Goal: Task Accomplishment & Management: Complete application form

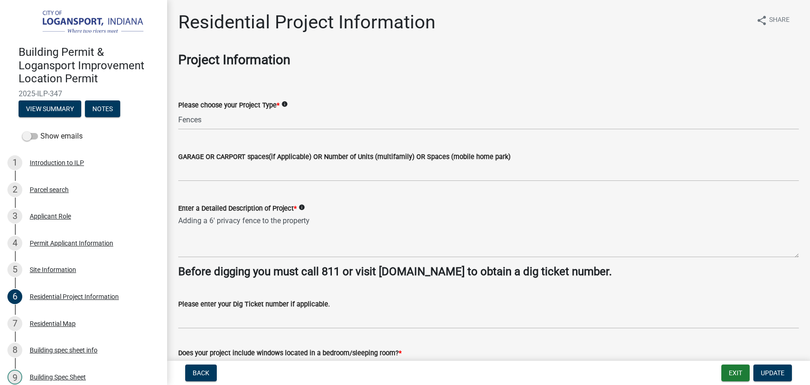
select select "b8a7655a-e911-4aac-a321-69e5bfba2fef"
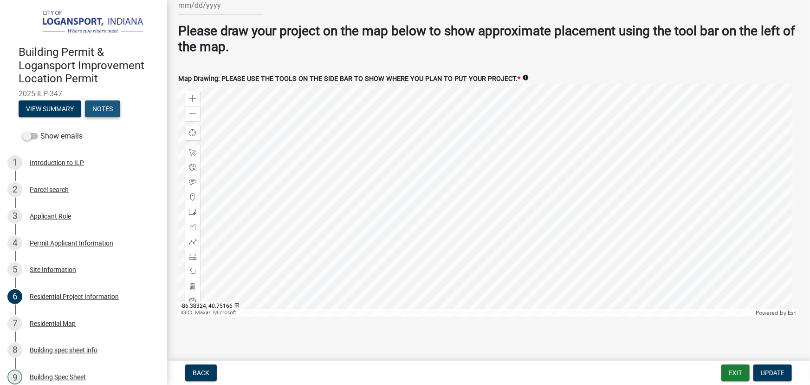
click at [108, 106] on button "Notes" at bounding box center [102, 108] width 35 height 17
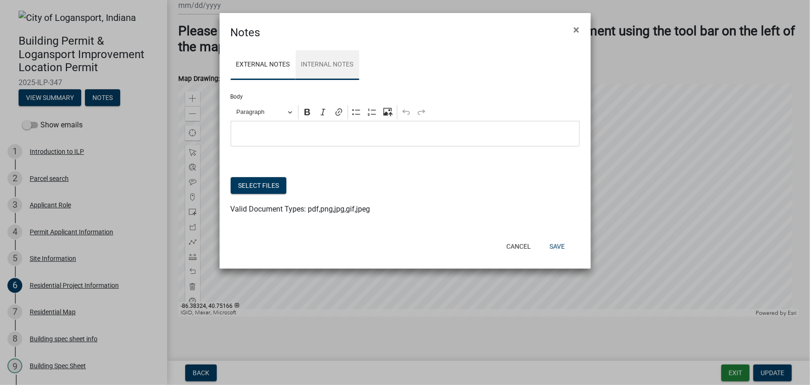
click at [338, 62] on link "Internal Notes" at bounding box center [328, 65] width 64 height 30
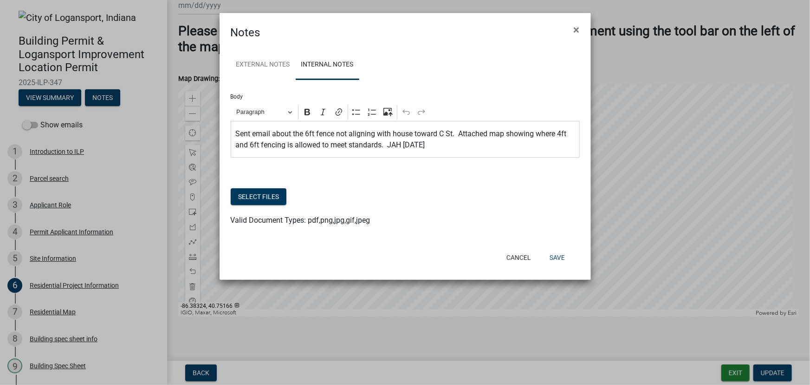
click at [441, 144] on p "Sent email about the 6ft fence not aligning with house toward C St. Attached ma…" at bounding box center [404, 139] width 339 height 22
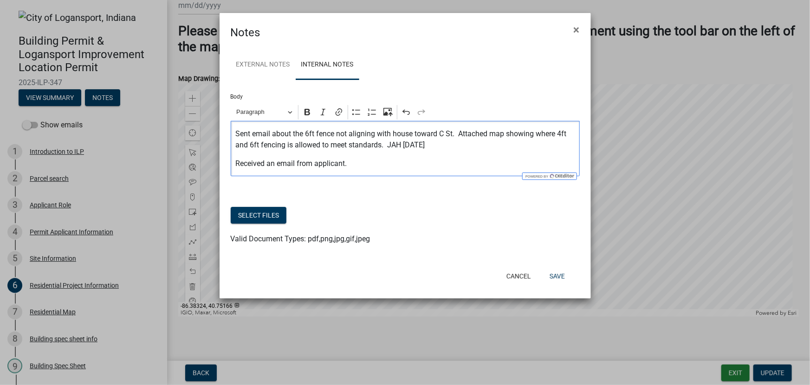
click at [364, 163] on p "Received an email from applicant." at bounding box center [404, 163] width 339 height 11
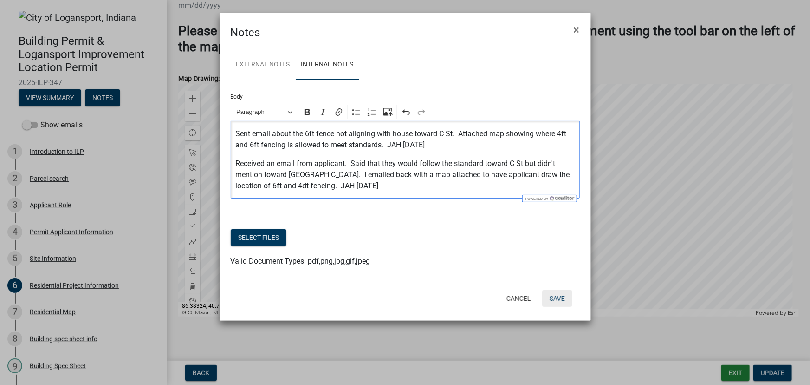
click at [558, 298] on button "Save" at bounding box center [557, 298] width 30 height 17
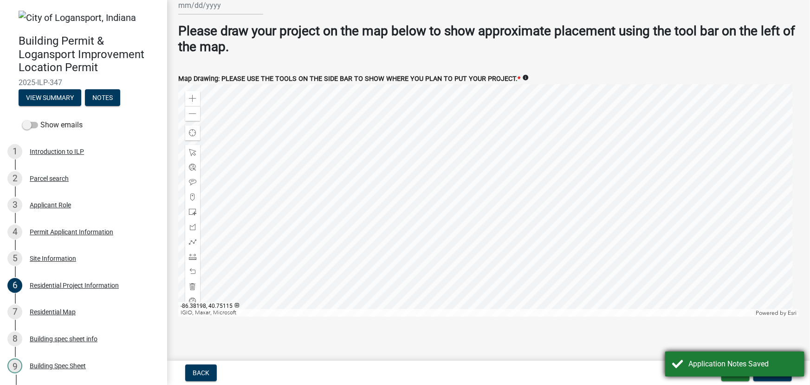
click at [737, 376] on div "Application Notes Saved" at bounding box center [734, 363] width 139 height 25
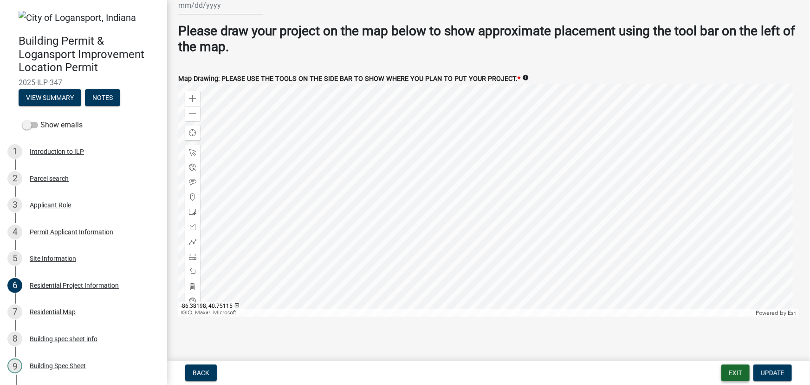
click at [740, 375] on button "Exit" at bounding box center [736, 372] width 28 height 17
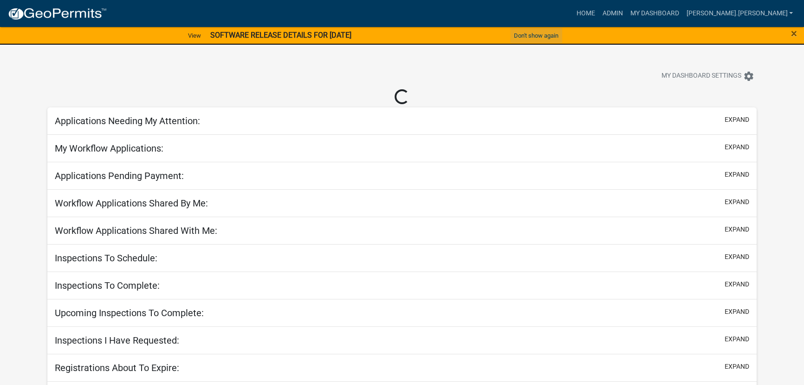
click at [540, 34] on button "Don't show again" at bounding box center [536, 35] width 52 height 15
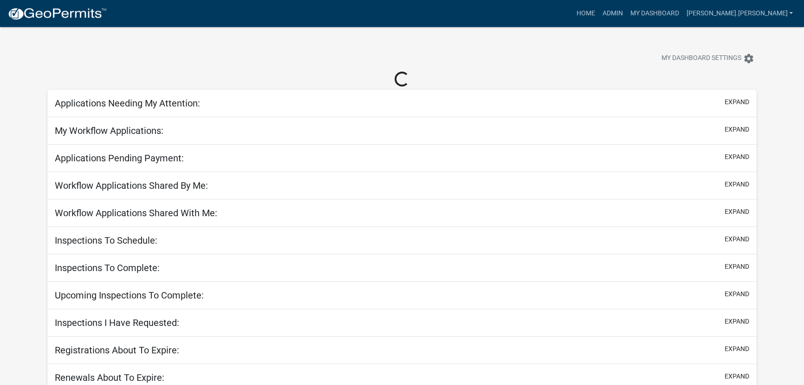
select select "3: 100"
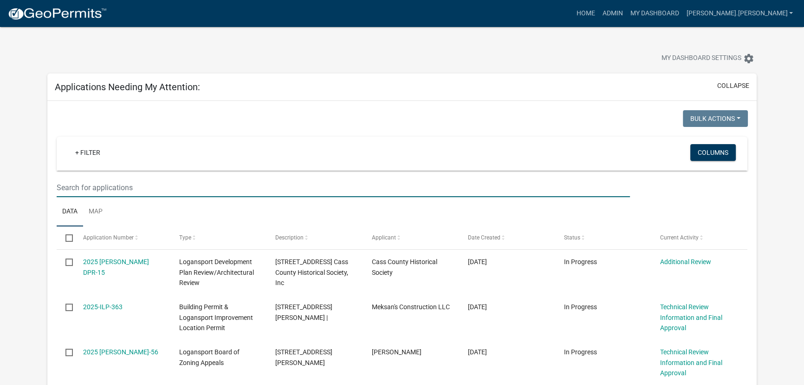
click at [181, 194] on input "text" at bounding box center [344, 187] width 574 height 19
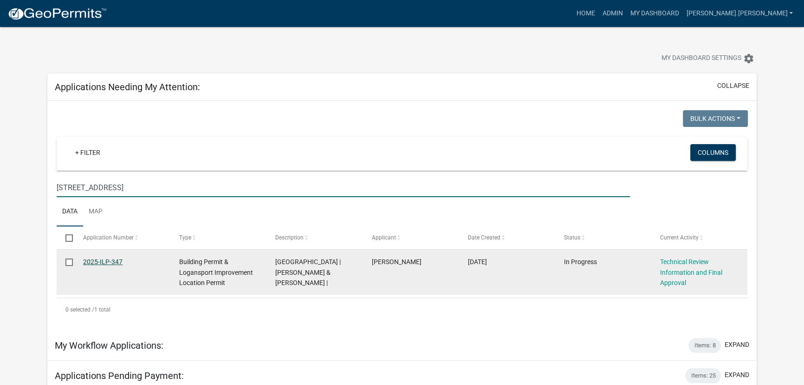
type input "921 Van Tower"
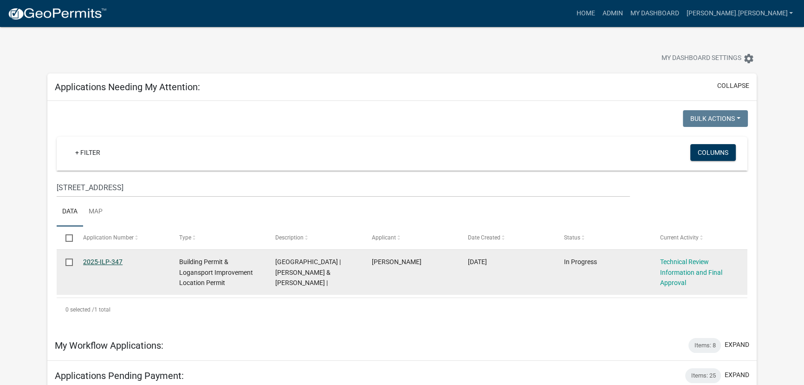
click at [89, 260] on link "2025-ILP-347" at bounding box center [102, 261] width 39 height 7
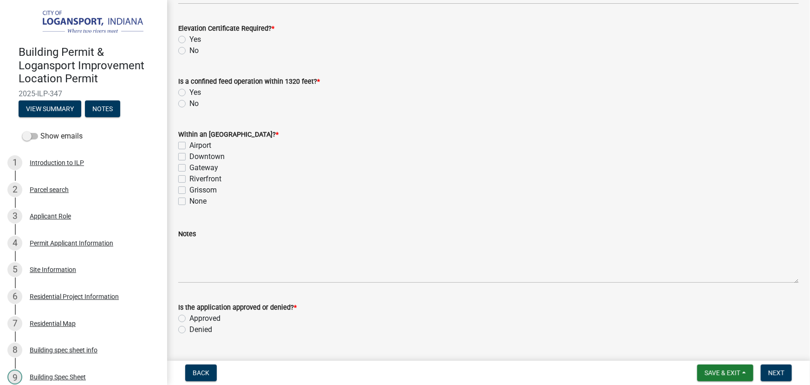
scroll to position [506, 0]
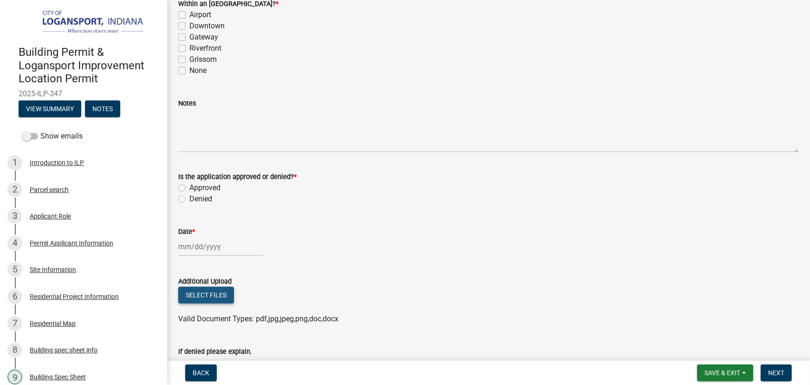
click at [209, 294] on button "Select files" at bounding box center [206, 295] width 56 height 17
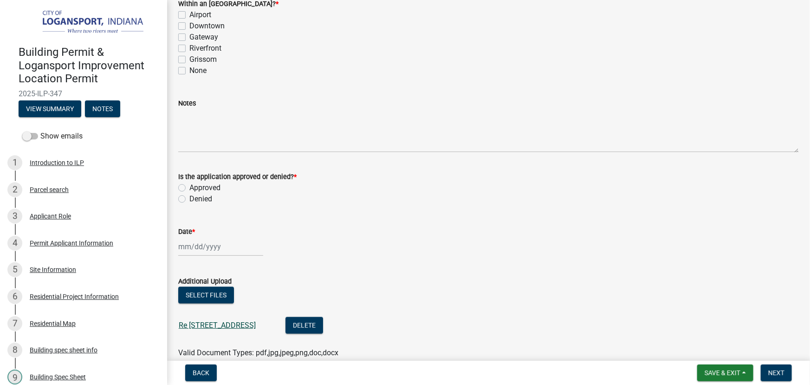
click at [256, 323] on link "Re 921 Van Tower Drive - permit application.msg" at bounding box center [217, 324] width 77 height 9
click at [736, 373] on span "Save & Exit" at bounding box center [723, 372] width 36 height 7
click at [706, 348] on button "Save & Exit" at bounding box center [716, 348] width 74 height 22
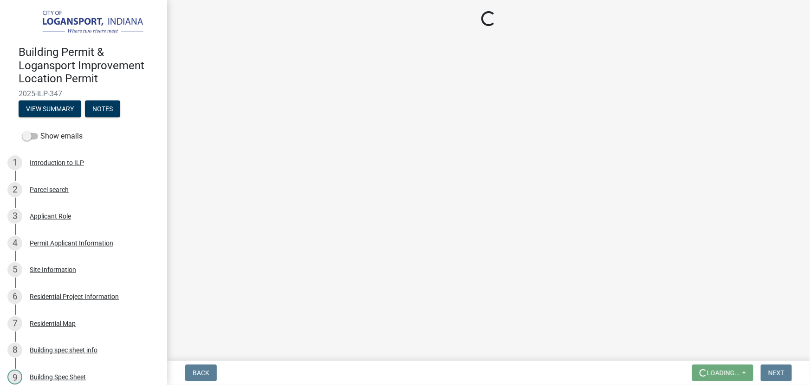
scroll to position [0, 0]
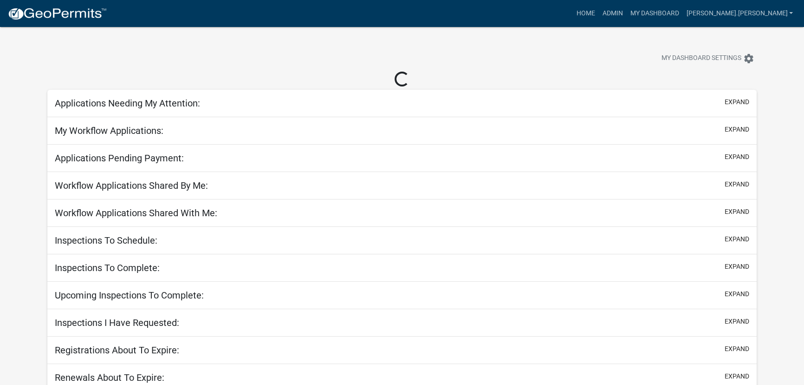
select select "3: 100"
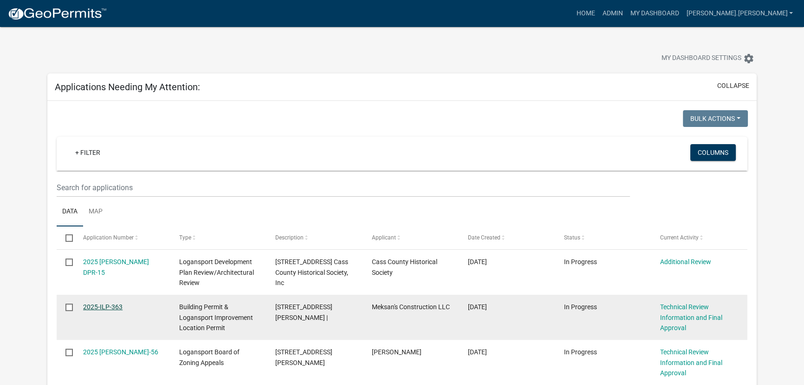
click at [104, 306] on link "2025-ILP-363" at bounding box center [102, 306] width 39 height 7
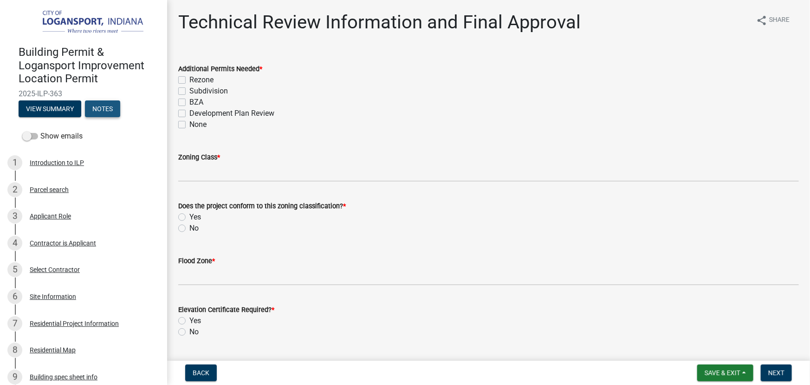
click at [104, 107] on button "Notes" at bounding box center [102, 108] width 35 height 17
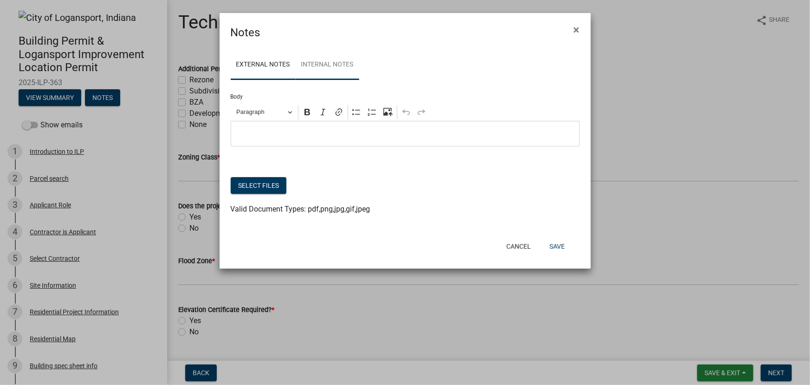
click at [325, 66] on link "Internal Notes" at bounding box center [328, 65] width 64 height 30
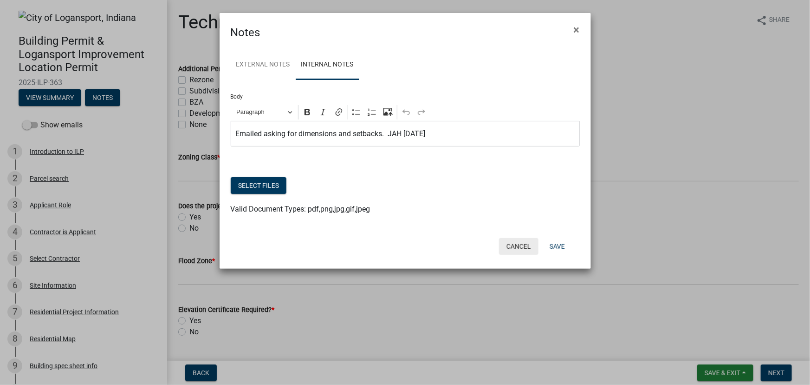
click at [521, 246] on button "Cancel" at bounding box center [518, 246] width 39 height 17
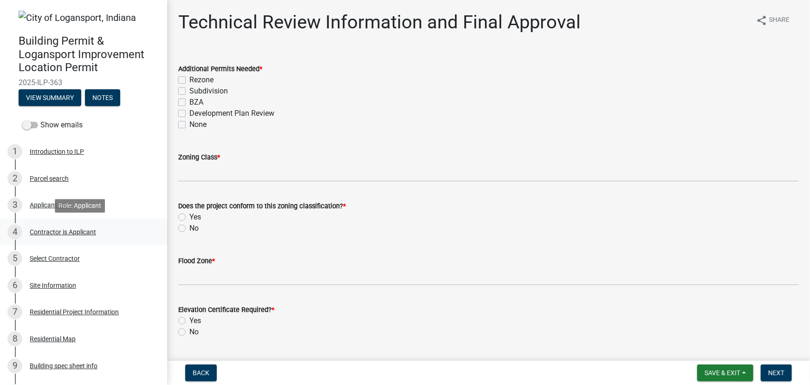
click at [60, 230] on div "Contractor is Applicant" at bounding box center [63, 231] width 66 height 7
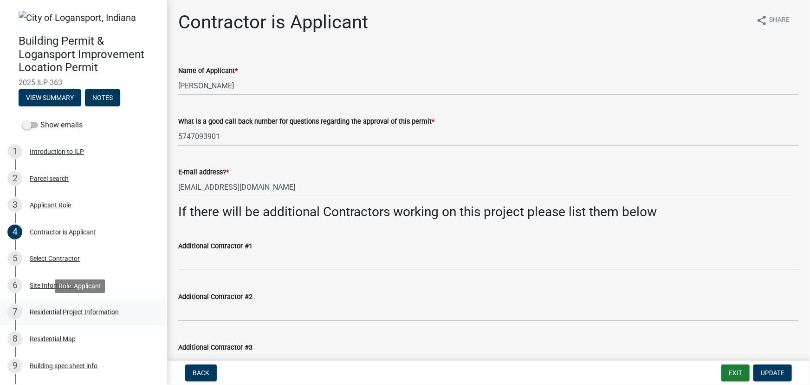
click at [70, 313] on div "Residential Project Information" at bounding box center [74, 311] width 89 height 7
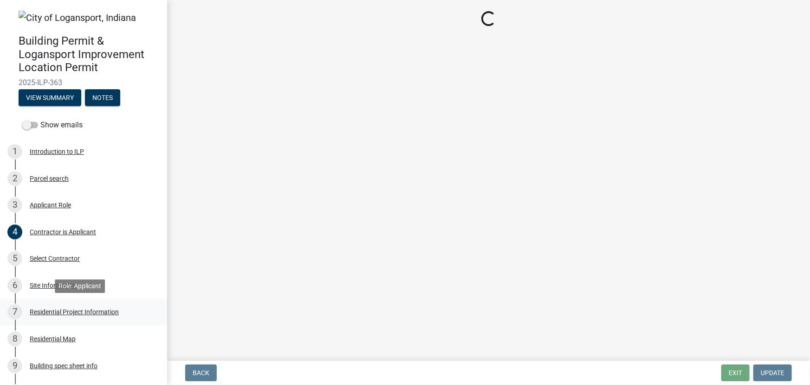
select select "4fb1abe8-82c5-48ba-b391-f470f9f0d204"
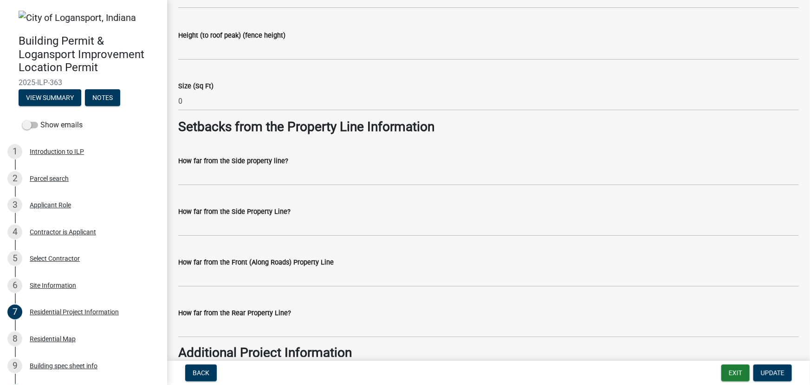
scroll to position [760, 0]
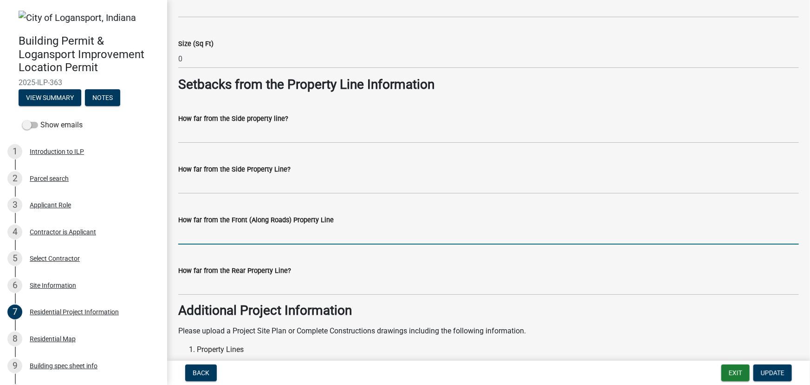
click at [222, 235] on input "How far from the Front (Along Roads) Property Line" at bounding box center [488, 234] width 621 height 19
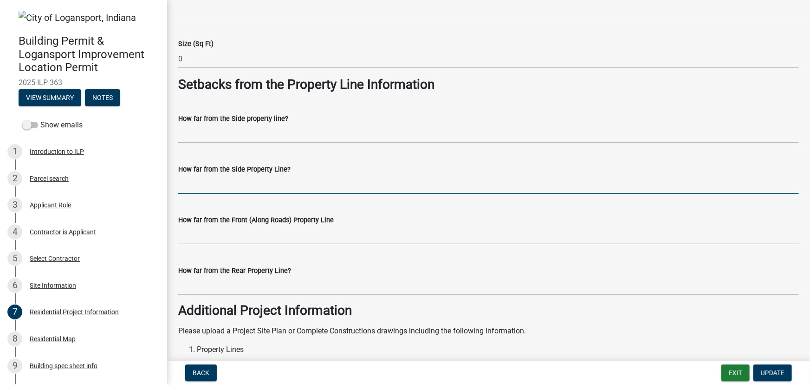
click at [210, 180] on input "How far from the Side Property Line?" at bounding box center [488, 184] width 621 height 19
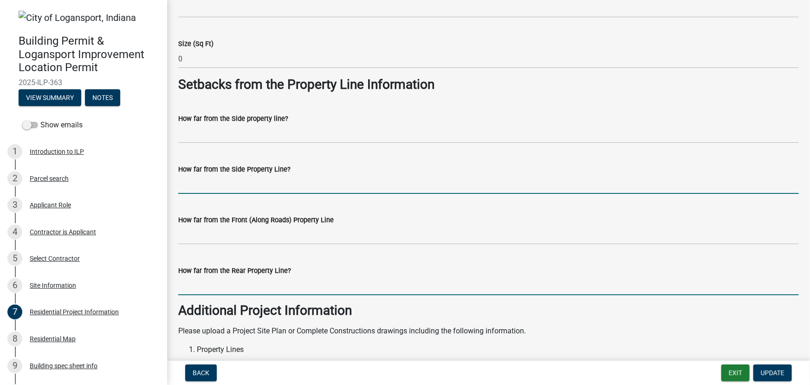
click at [198, 281] on input "How far from the Rear Property Line?" at bounding box center [488, 285] width 621 height 19
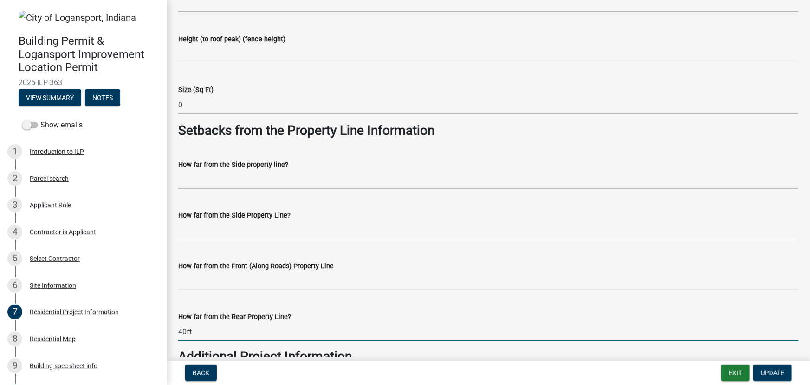
scroll to position [591, 0]
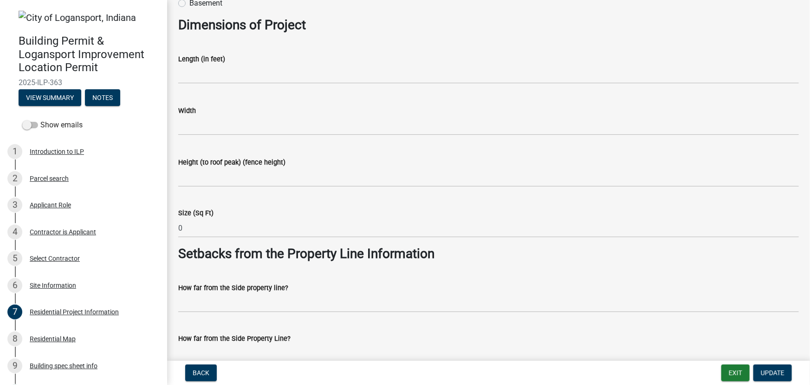
type input "40ft"
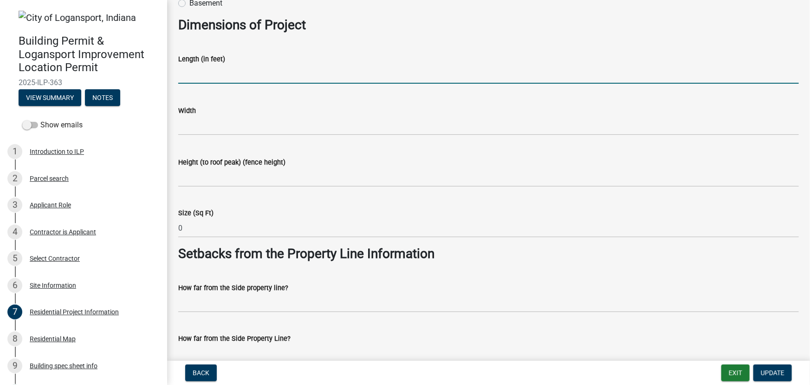
click at [191, 73] on input "text" at bounding box center [488, 74] width 621 height 19
type input "3"
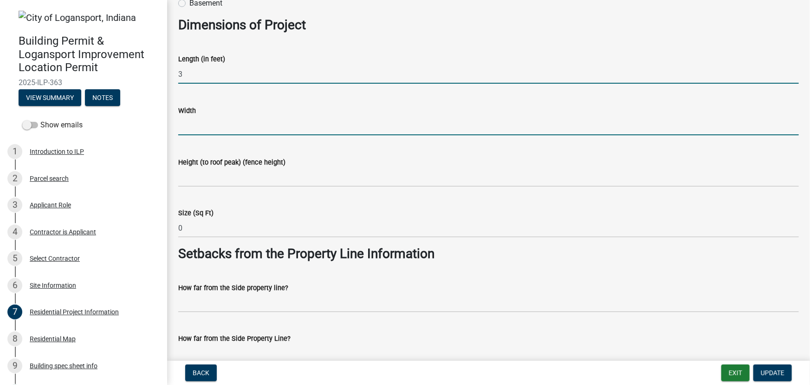
click at [183, 127] on input "text" at bounding box center [488, 125] width 621 height 19
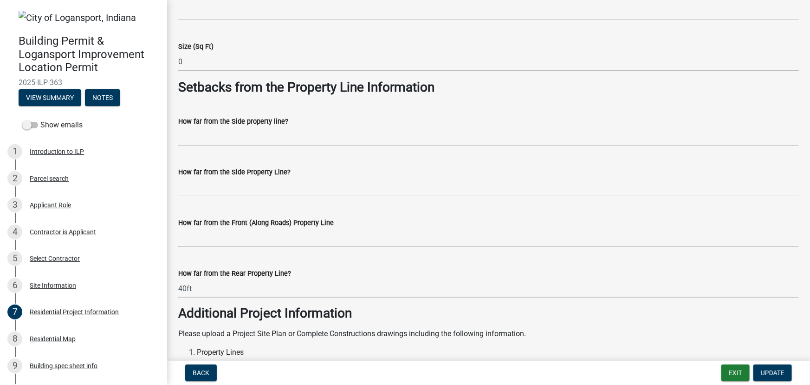
scroll to position [760, 0]
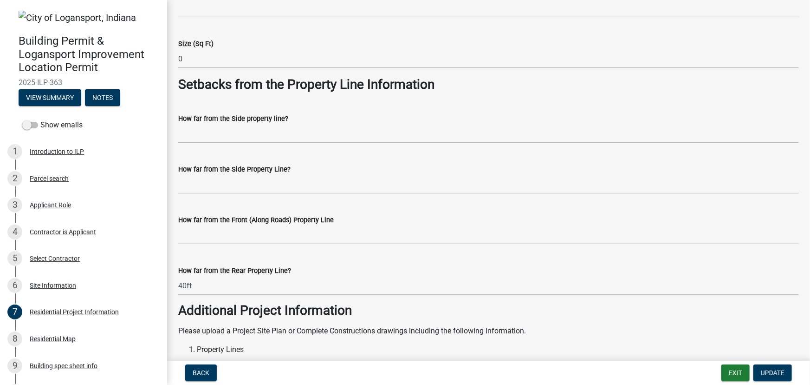
type input "3"
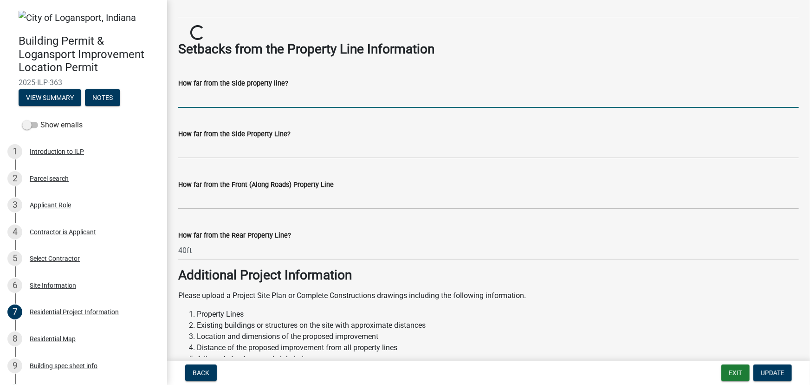
click at [190, 131] on wm-data-entity-input-list "Project Information Please choose your Project Type * info Select Item... Singl…" at bounding box center [488, 307] width 621 height 2031
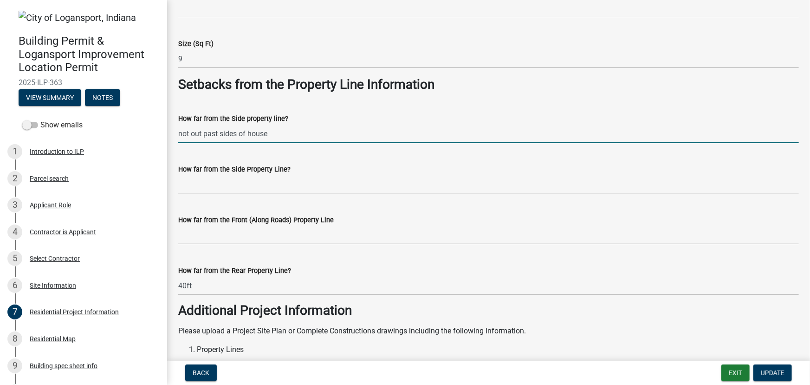
type input "not out past sides of house"
drag, startPoint x: 259, startPoint y: 135, endPoint x: 177, endPoint y: 135, distance: 81.7
click at [177, 135] on div "How far from the Side property line? not out past sides of house" at bounding box center [488, 121] width 635 height 43
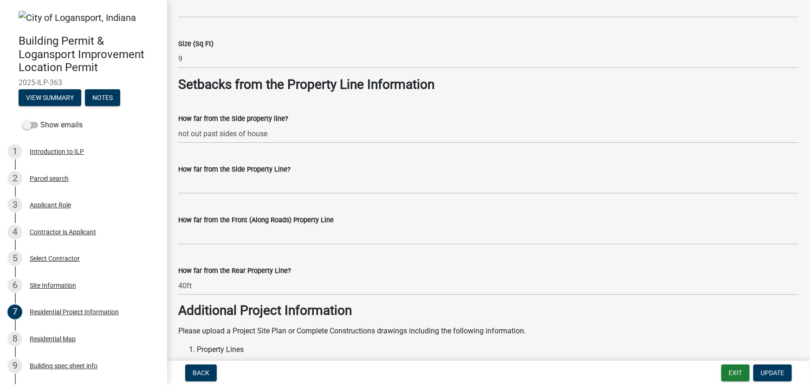
drag, startPoint x: 177, startPoint y: 135, endPoint x: 320, endPoint y: 121, distance: 143.7
click at [320, 121] on div "How far from the Side property line?" at bounding box center [488, 118] width 621 height 11
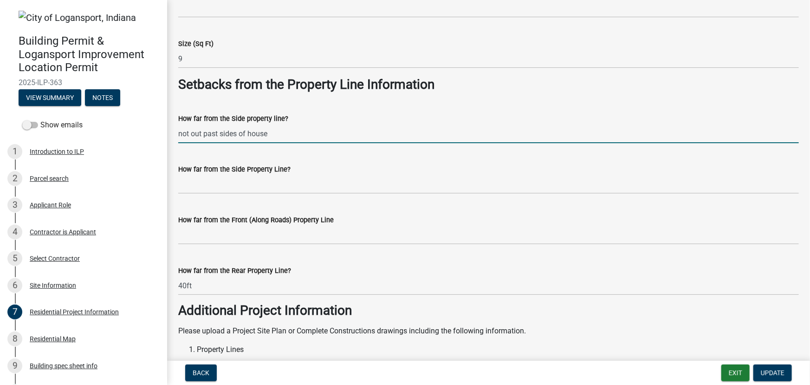
drag, startPoint x: 277, startPoint y: 136, endPoint x: 187, endPoint y: 130, distance: 90.2
click at [187, 130] on input "not out past sides of house" at bounding box center [488, 133] width 621 height 19
drag, startPoint x: 178, startPoint y: 132, endPoint x: 288, endPoint y: 127, distance: 110.2
click at [288, 127] on input "not out past sides of house" at bounding box center [488, 133] width 621 height 19
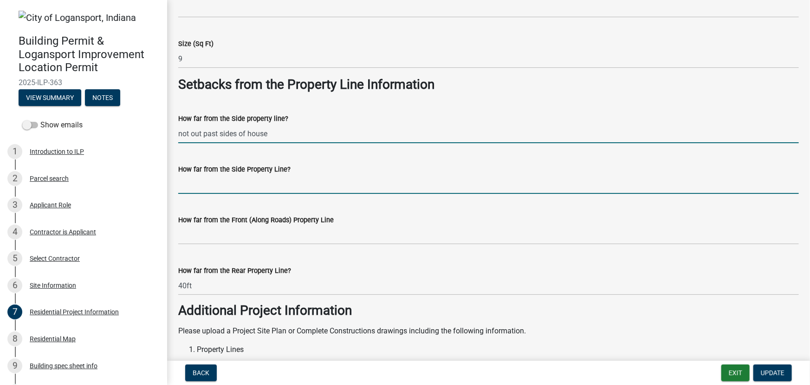
click at [200, 183] on input "How far from the Side Property Line?" at bounding box center [488, 184] width 621 height 19
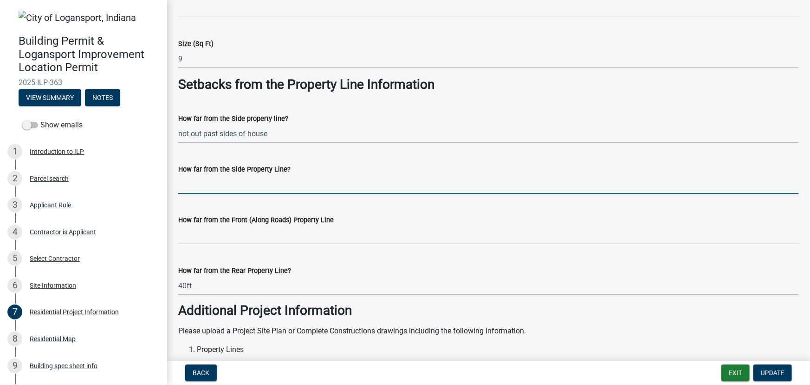
paste input "not out past sides of house"
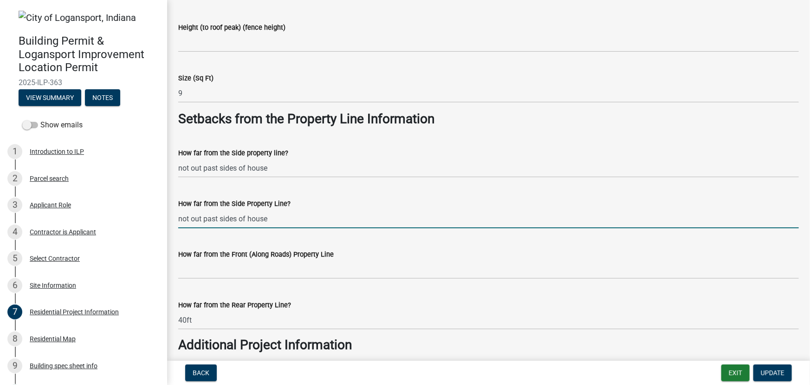
scroll to position [718, 0]
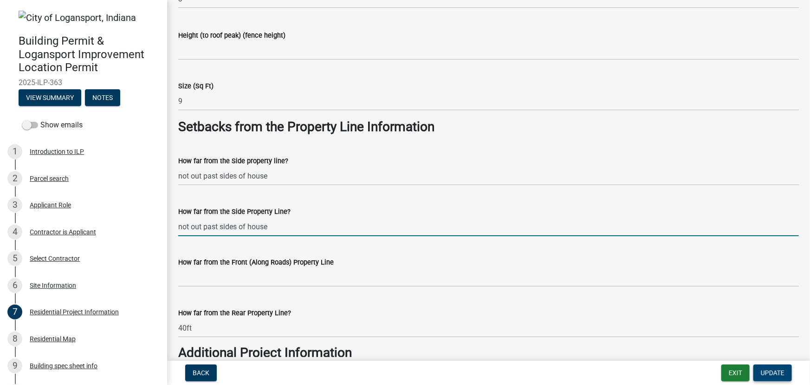
type input "not out past sides of house"
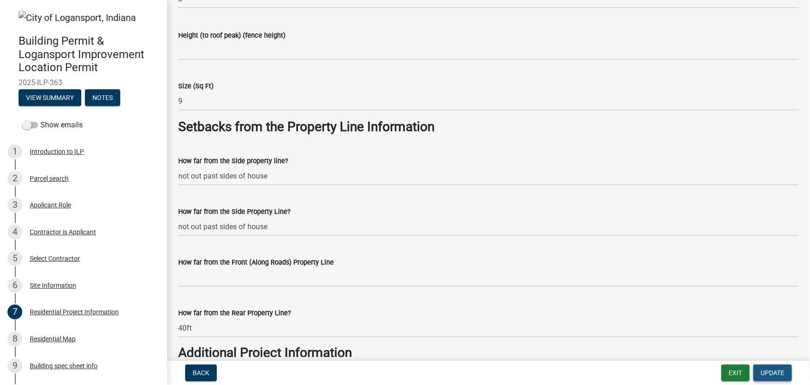
click at [775, 375] on span "Update" at bounding box center [773, 372] width 24 height 7
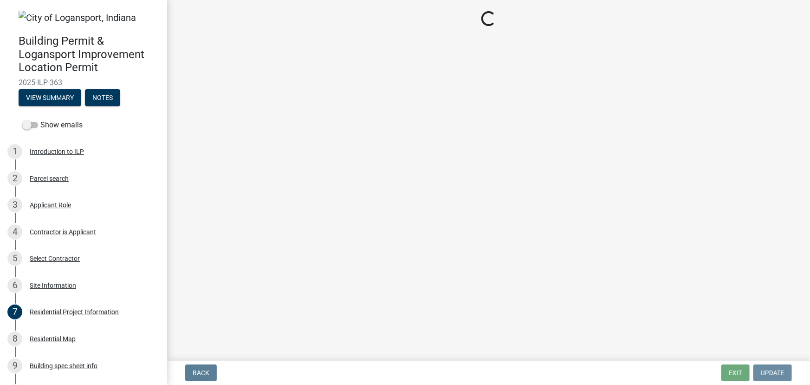
scroll to position [0, 0]
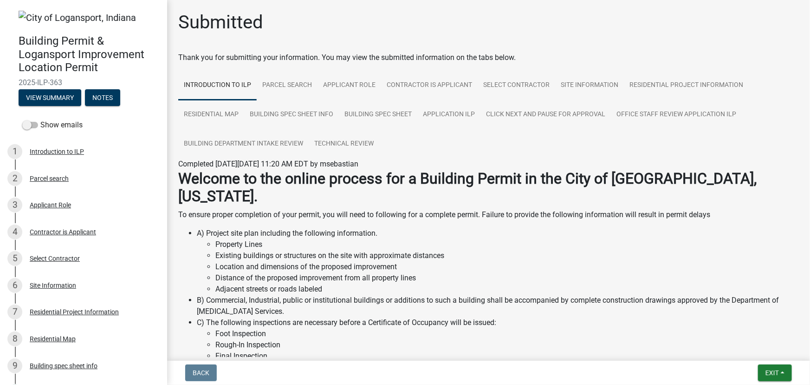
click at [510, 228] on li "A) Project site plan including the following information. Property Lines Existi…" at bounding box center [498, 261] width 602 height 67
click at [774, 369] on span "Exit" at bounding box center [772, 372] width 13 height 7
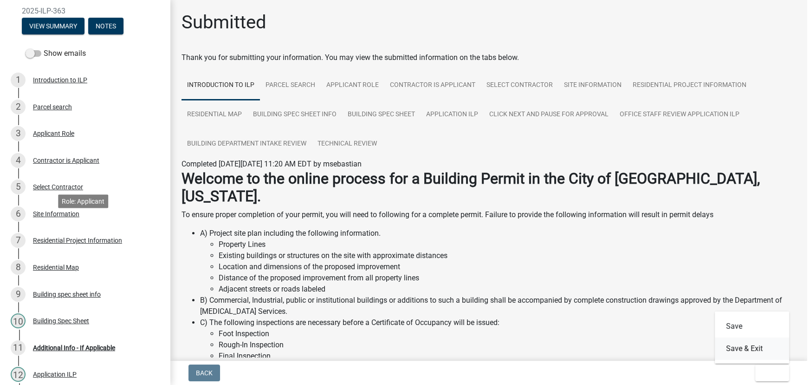
scroll to position [67, 0]
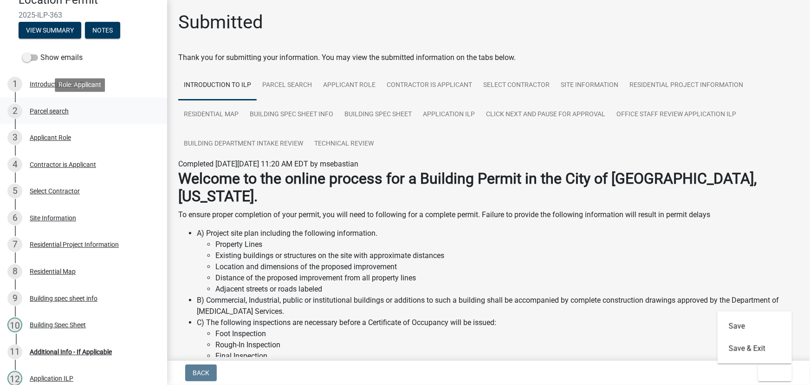
click at [46, 111] on div "Parcel search" at bounding box center [49, 111] width 39 height 7
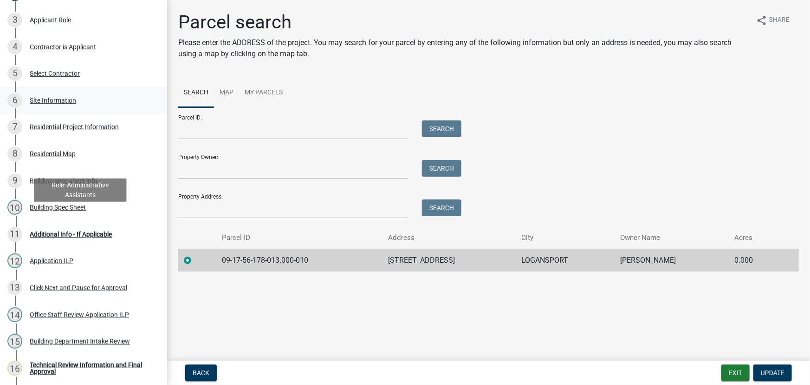
scroll to position [279, 0]
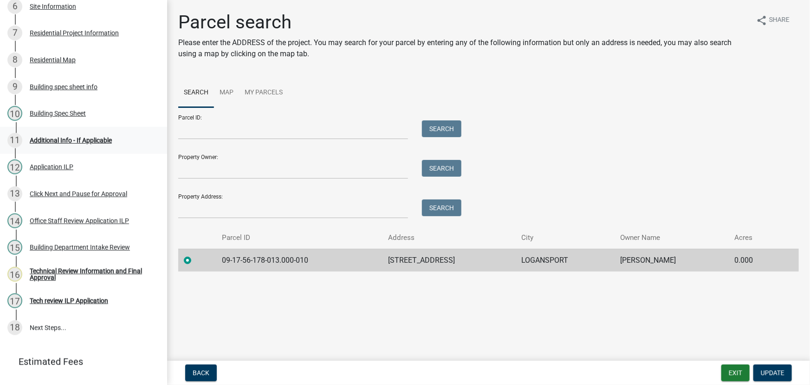
click at [55, 141] on div "Additional Info - If Applicable" at bounding box center [71, 140] width 82 height 7
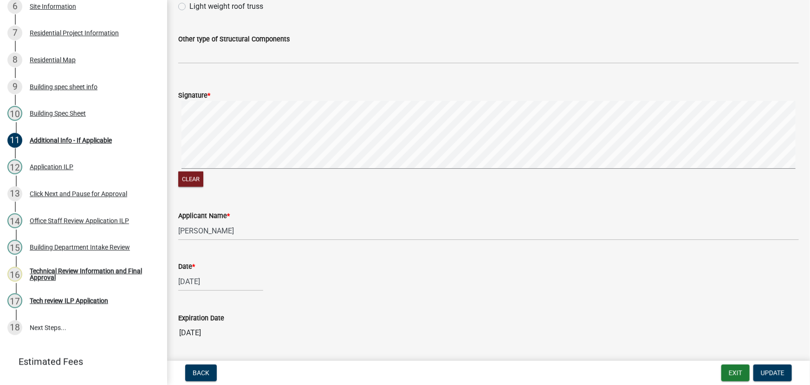
scroll to position [547, 0]
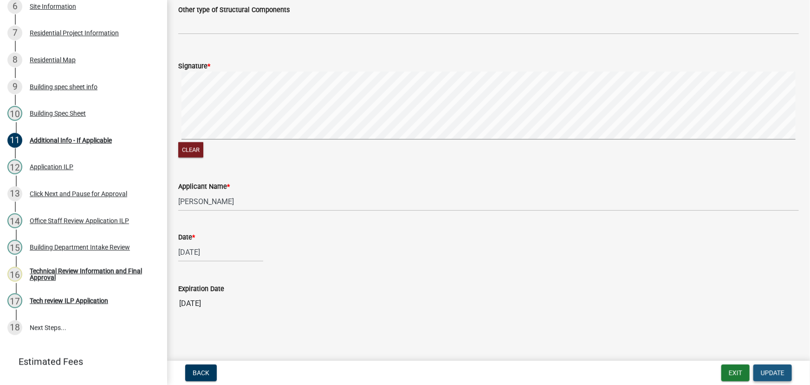
click at [764, 373] on span "Update" at bounding box center [773, 372] width 24 height 7
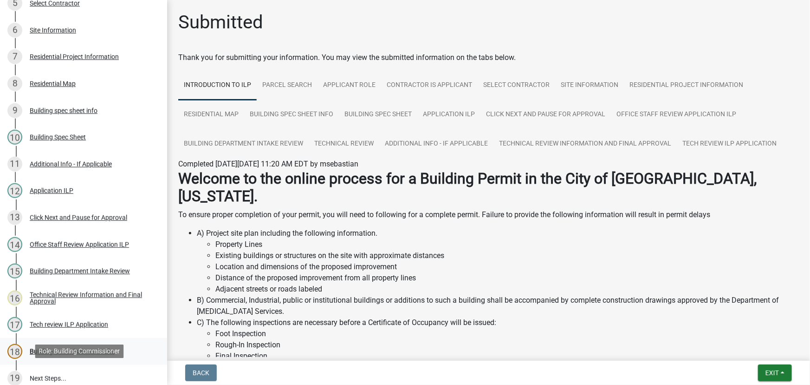
scroll to position [221, 0]
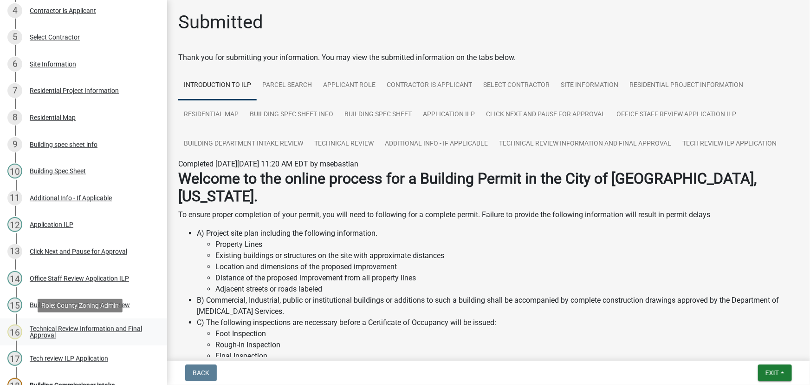
click at [77, 332] on div "Technical Review Information and Final Approval" at bounding box center [91, 331] width 123 height 13
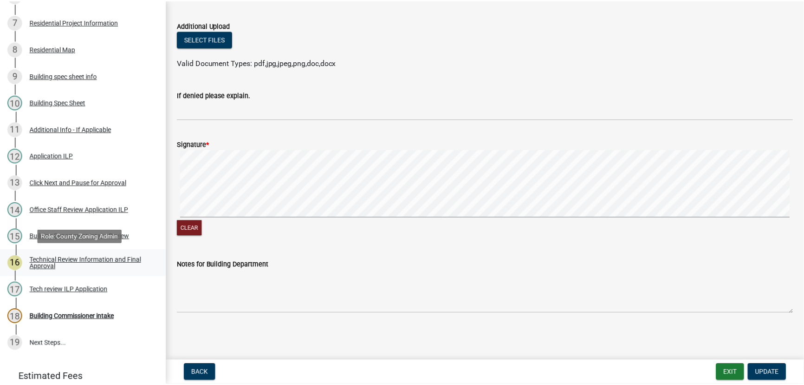
scroll to position [348, 0]
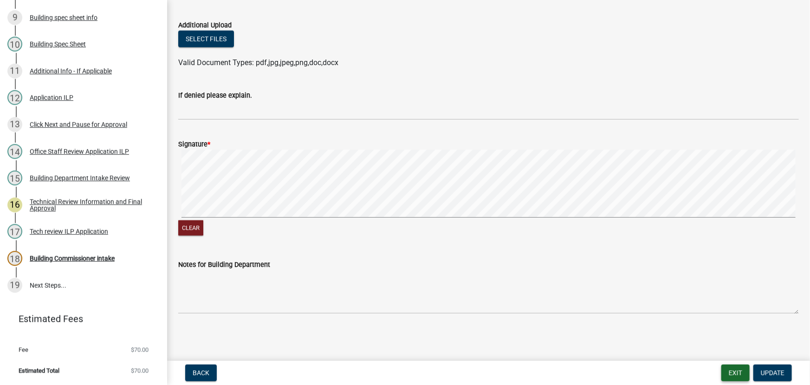
click at [739, 372] on button "Exit" at bounding box center [736, 372] width 28 height 17
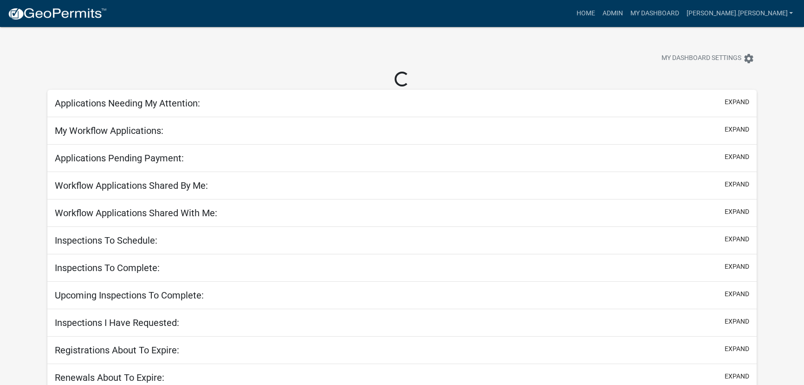
select select "3: 100"
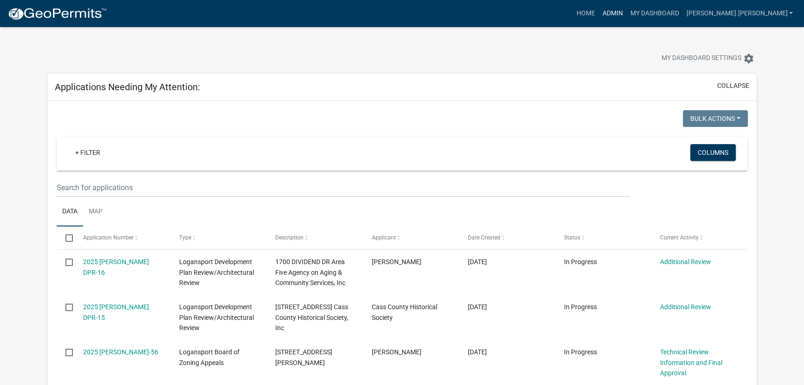
click at [626, 14] on link "Admin" at bounding box center [613, 14] width 28 height 18
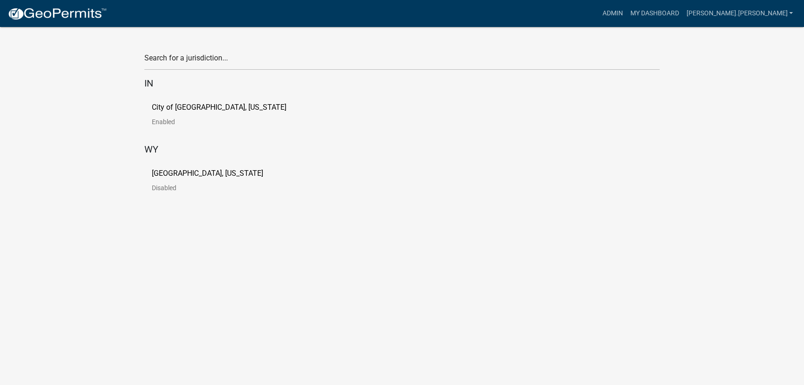
click at [167, 110] on p "City of [GEOGRAPHIC_DATA], [US_STATE]" at bounding box center [219, 107] width 135 height 7
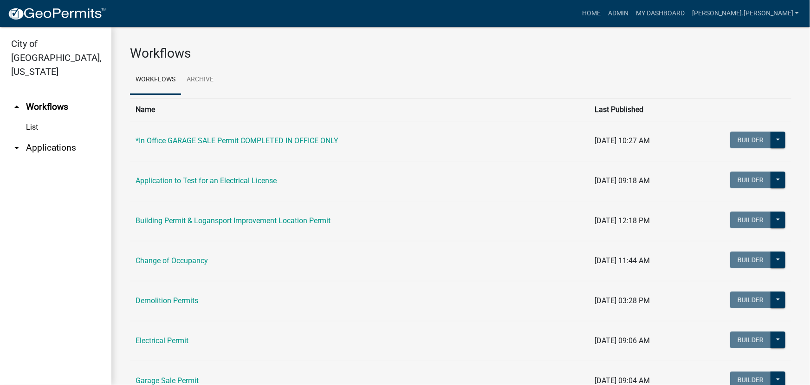
click at [31, 137] on link "arrow_drop_down Applications" at bounding box center [55, 148] width 111 height 22
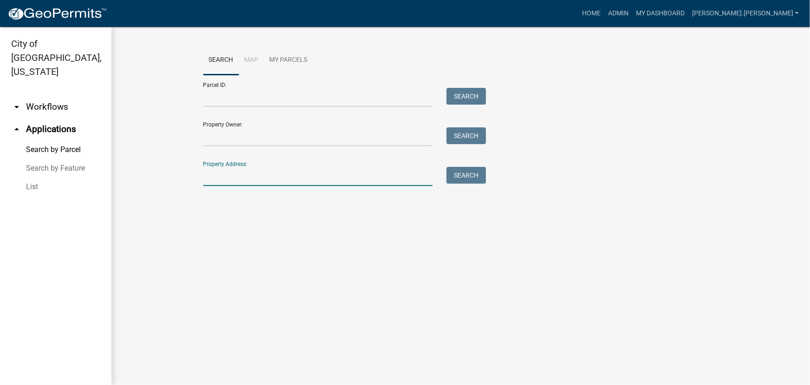
click at [224, 175] on input "Property Address:" at bounding box center [318, 176] width 230 height 19
type input "1700"
click at [465, 172] on button "Search" at bounding box center [466, 175] width 39 height 17
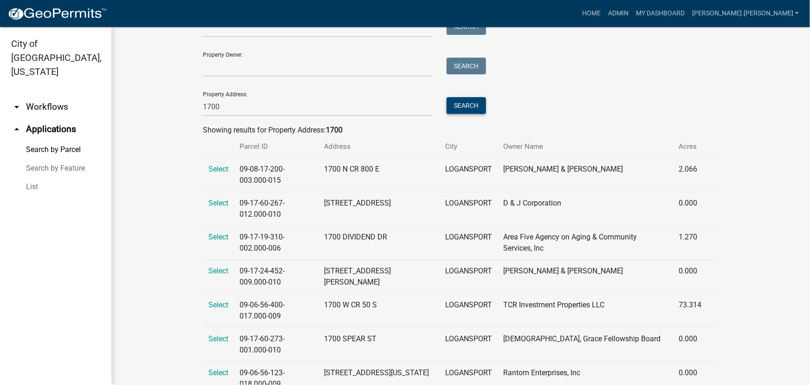
scroll to position [84, 0]
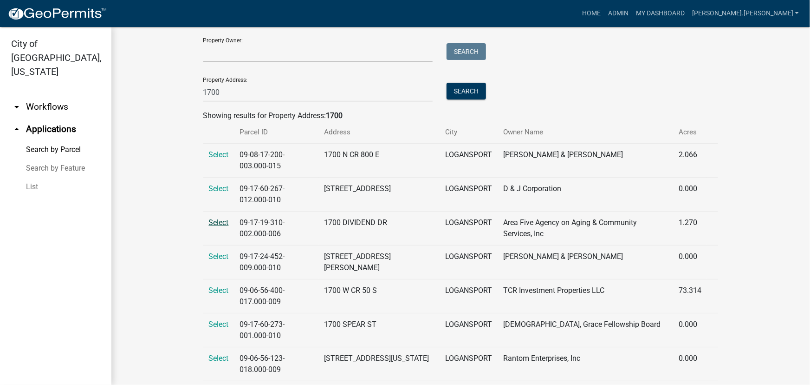
click at [215, 221] on span "Select" at bounding box center [219, 222] width 20 height 9
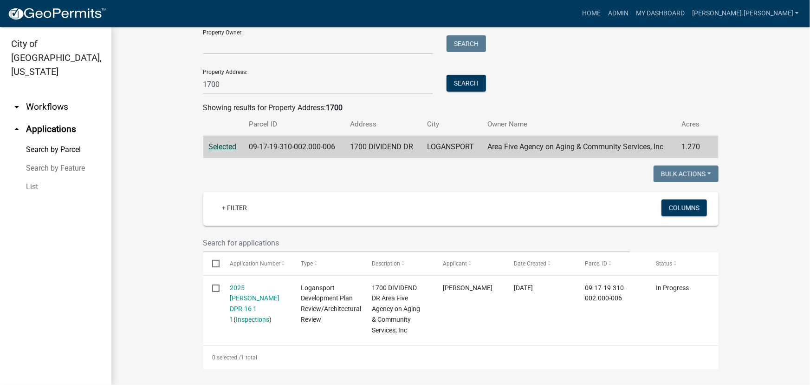
scroll to position [94, 0]
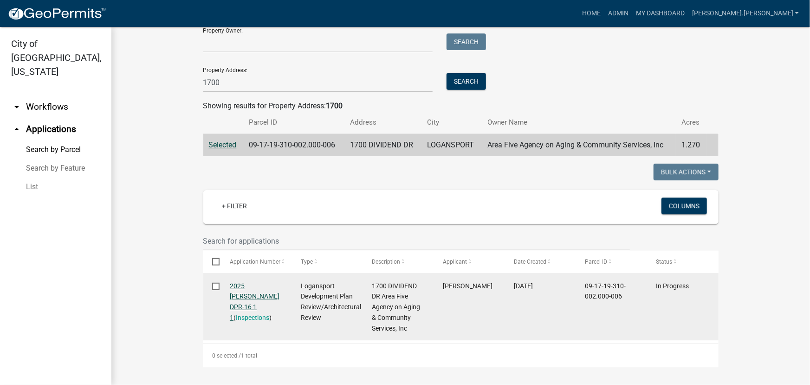
click at [245, 285] on link "2025 Logan DPR-16 1 1" at bounding box center [255, 301] width 50 height 39
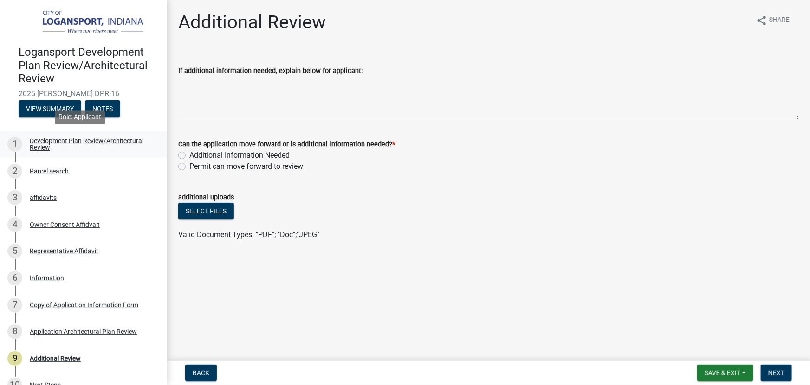
click at [63, 141] on div "Development Plan Review/Architectural Review" at bounding box center [91, 143] width 123 height 13
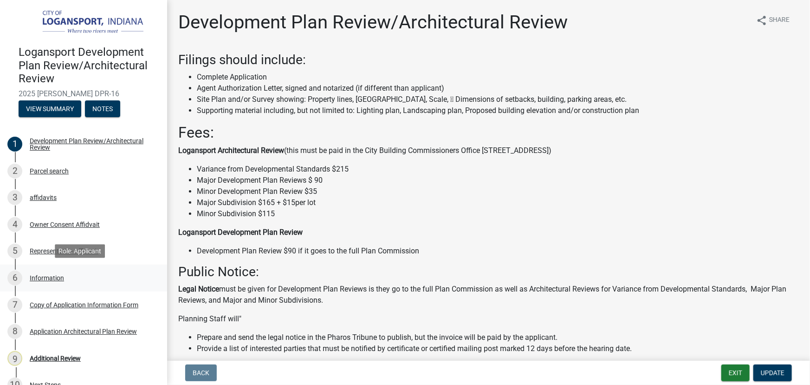
click at [53, 276] on div "Information" at bounding box center [47, 277] width 34 height 7
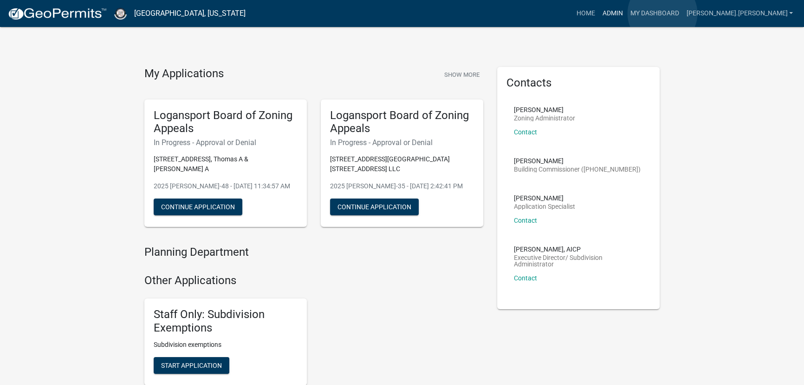
click at [626, 13] on link "Admin" at bounding box center [613, 14] width 28 height 18
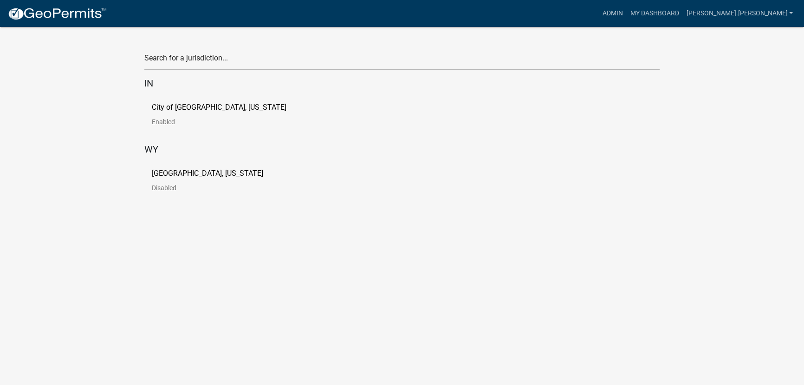
click at [162, 106] on p "City of [GEOGRAPHIC_DATA], [US_STATE]" at bounding box center [219, 107] width 135 height 7
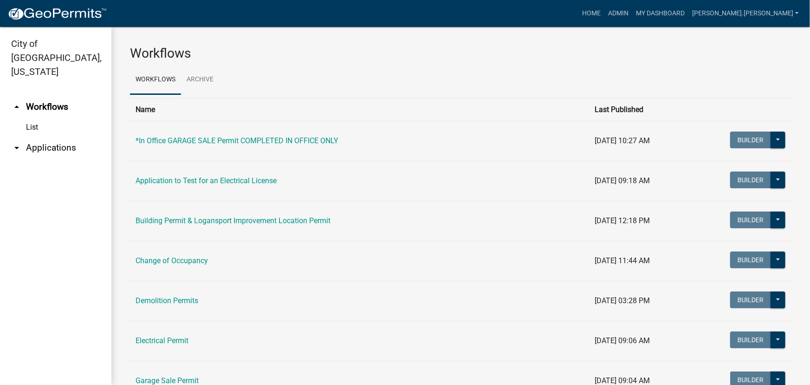
click at [33, 138] on link "arrow_drop_down Applications" at bounding box center [55, 148] width 111 height 22
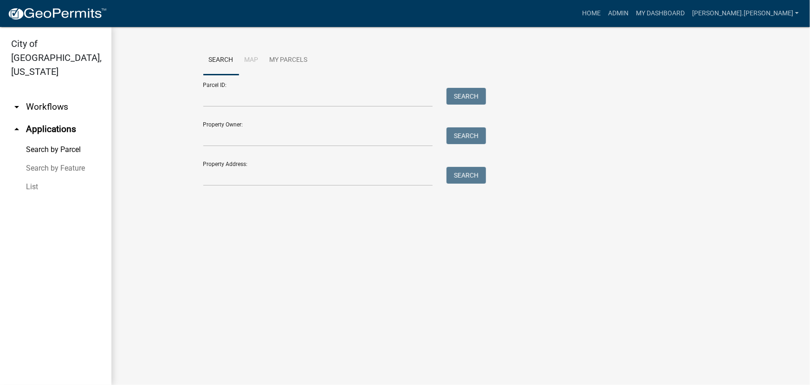
click at [231, 164] on div "Property Address: Search" at bounding box center [342, 170] width 279 height 32
click at [232, 174] on input "Property Address:" at bounding box center [318, 176] width 230 height 19
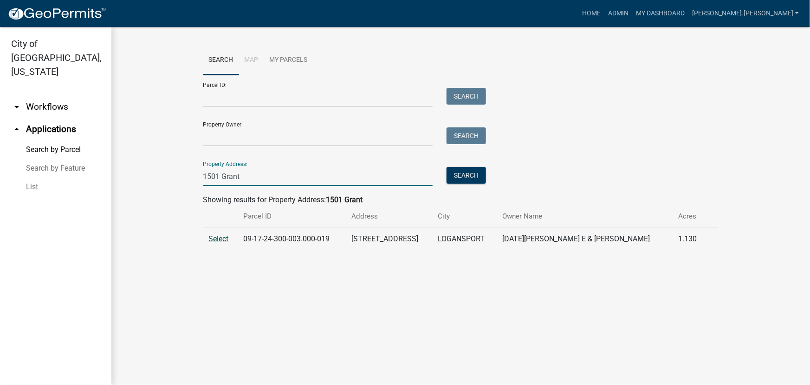
type input "1501 Grant"
click at [220, 241] on span "Select" at bounding box center [219, 238] width 20 height 9
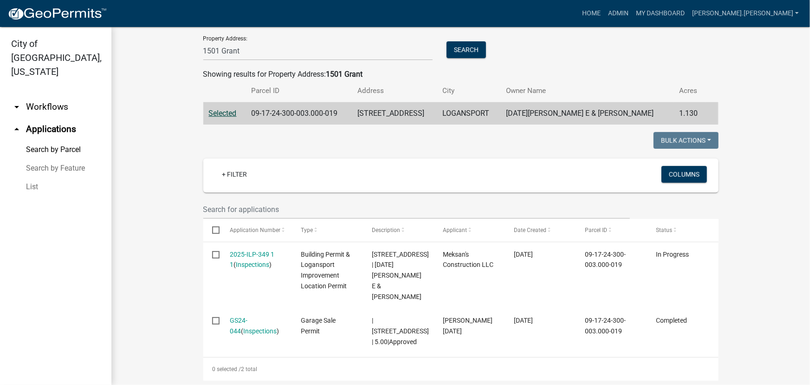
scroll to position [126, 0]
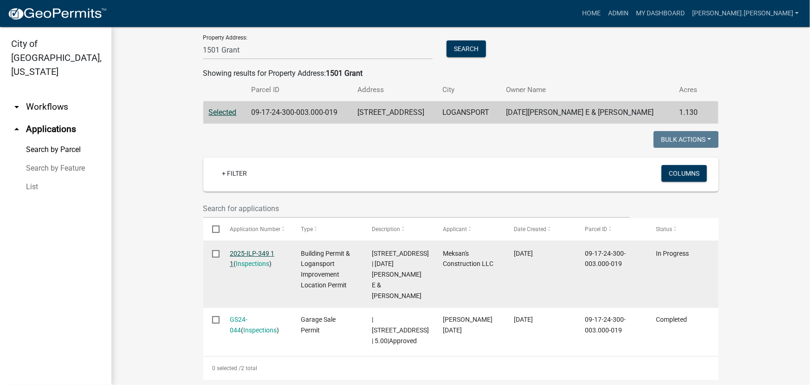
click at [237, 250] on link "2025-ILP-349 1 1" at bounding box center [252, 258] width 45 height 18
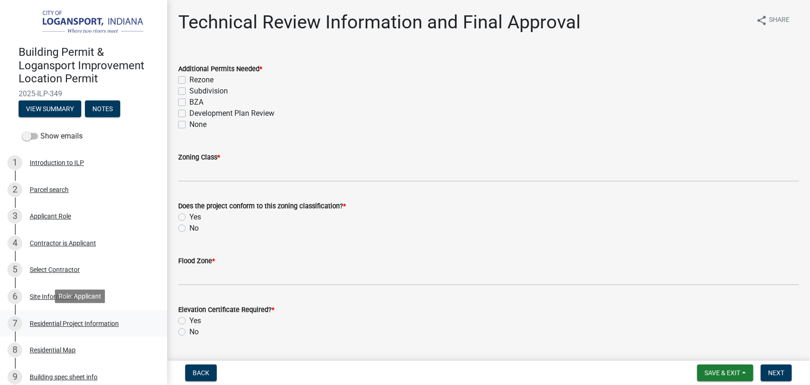
click at [64, 323] on div "Residential Project Information" at bounding box center [74, 323] width 89 height 7
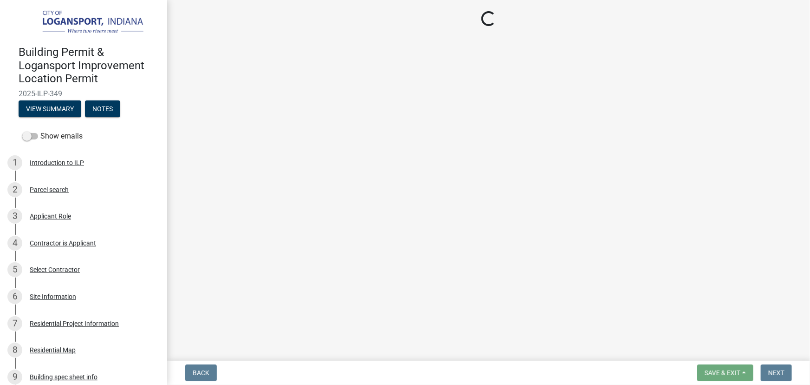
select select "59abff2c-ba26-45a8-b0a1-b870ff6f39ec"
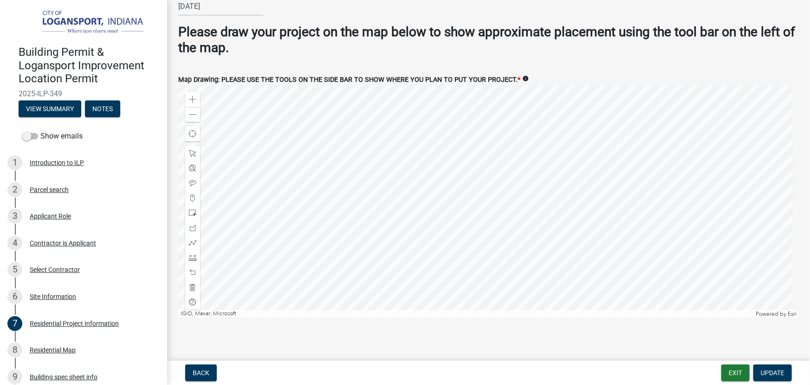
scroll to position [1794, 0]
click at [194, 113] on div "Zoom out" at bounding box center [192, 113] width 15 height 15
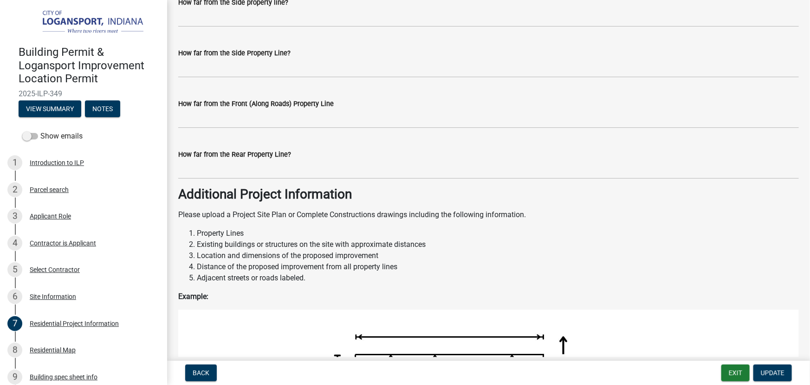
scroll to position [865, 0]
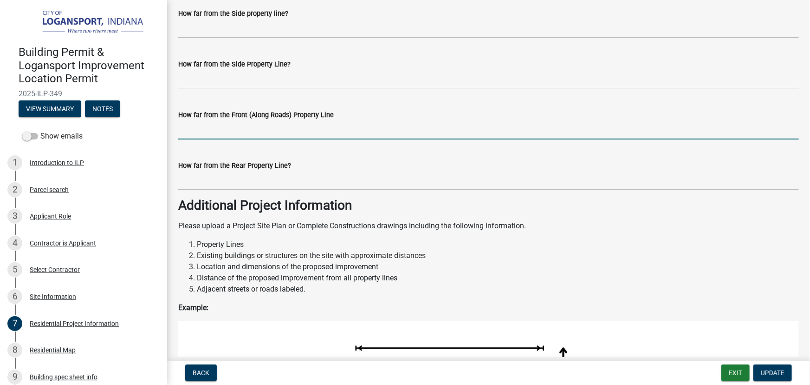
click at [252, 125] on input "How far from the Front (Along Roads) Property Line" at bounding box center [488, 129] width 621 height 19
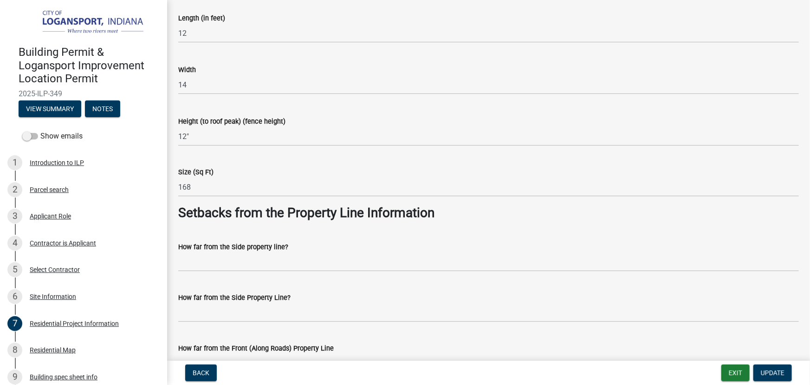
scroll to position [654, 0]
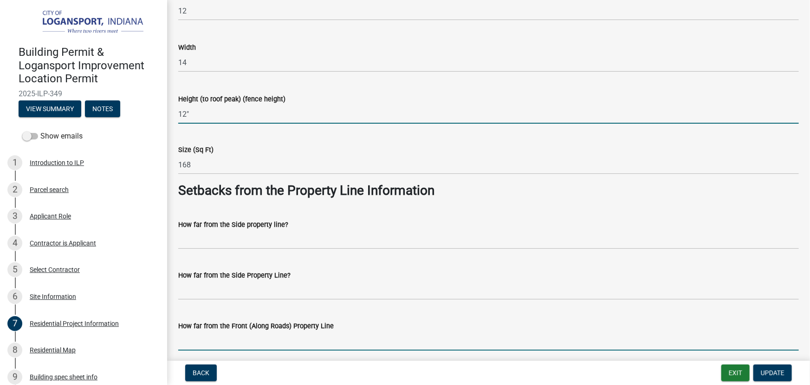
click at [327, 105] on input "12"" at bounding box center [488, 113] width 621 height 19
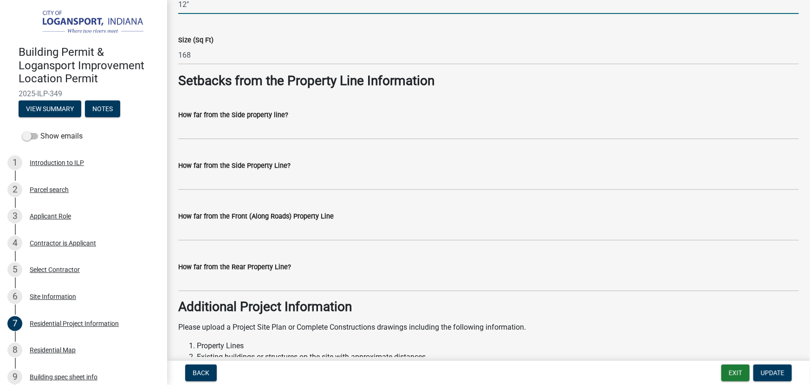
scroll to position [780, 0]
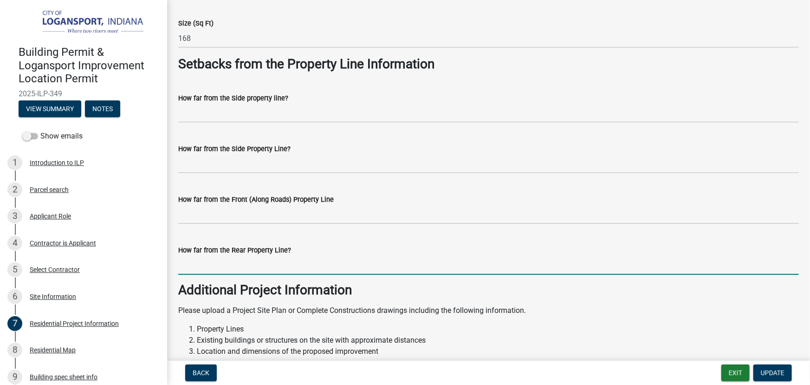
drag, startPoint x: 306, startPoint y: 197, endPoint x: 273, endPoint y: 261, distance: 71.7
click at [273, 261] on input "How far from the Rear Property Line?" at bounding box center [488, 264] width 621 height 19
click at [304, 264] on input "How far from the Rear Property Line?" at bounding box center [488, 264] width 621 height 19
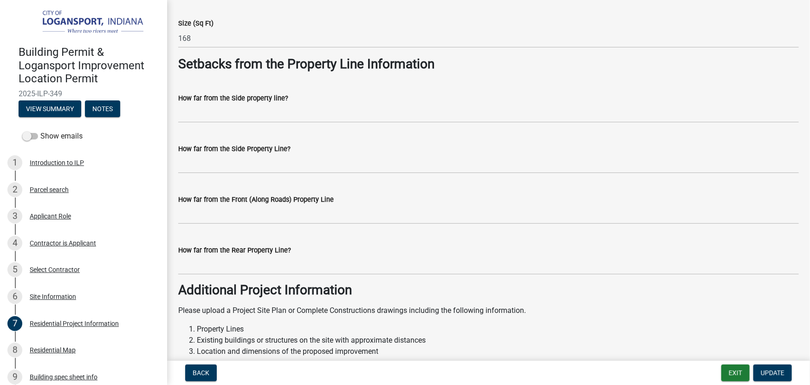
click at [333, 283] on strong "Additional Project Information" at bounding box center [265, 289] width 174 height 15
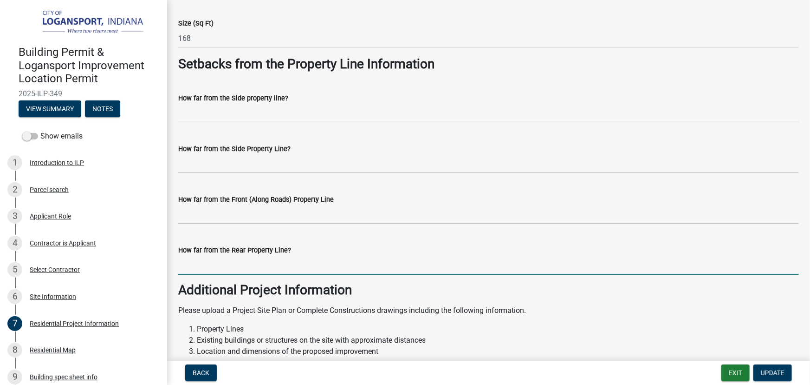
click at [241, 257] on input "How far from the Rear Property Line?" at bounding box center [488, 264] width 621 height 19
type input "At least 60ft"
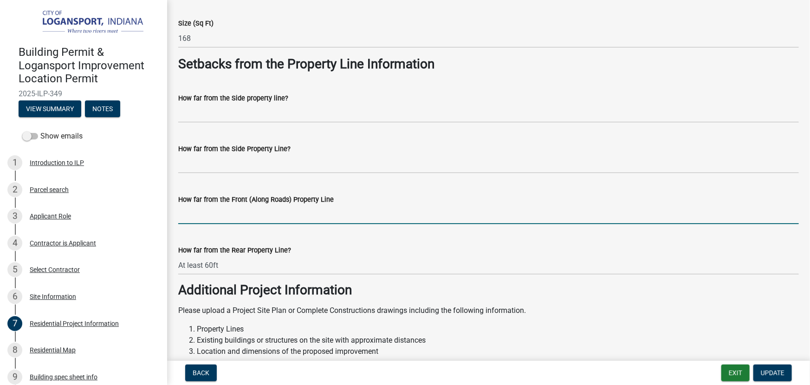
click at [221, 210] on input "How far from the Front (Along Roads) Property Line" at bounding box center [488, 214] width 621 height 19
type input "Not closer to street than house"
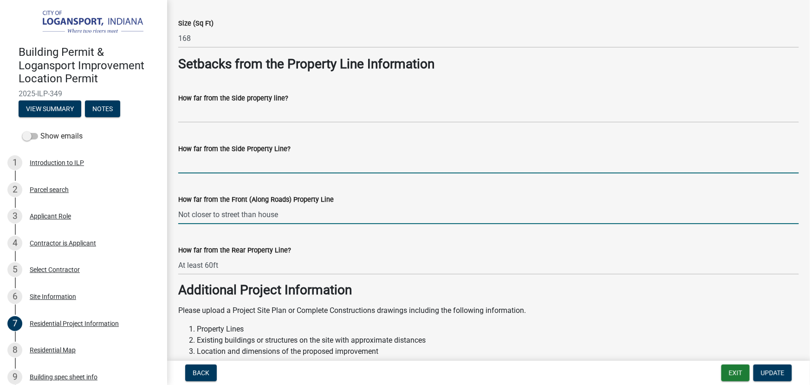
click at [218, 163] on input "How far from the Side Property Line?" at bounding box center [488, 163] width 621 height 19
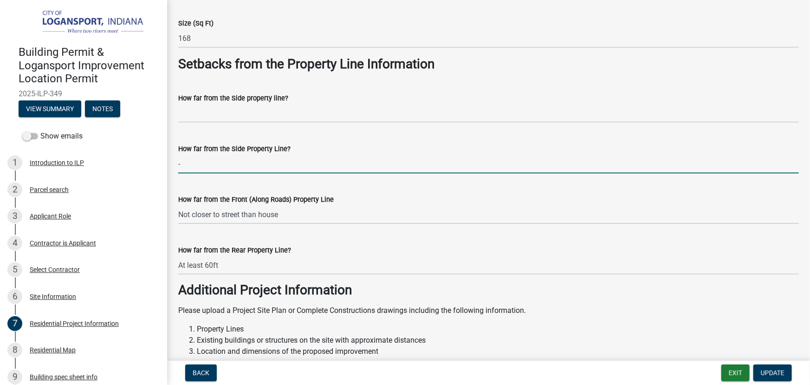
type input "-"
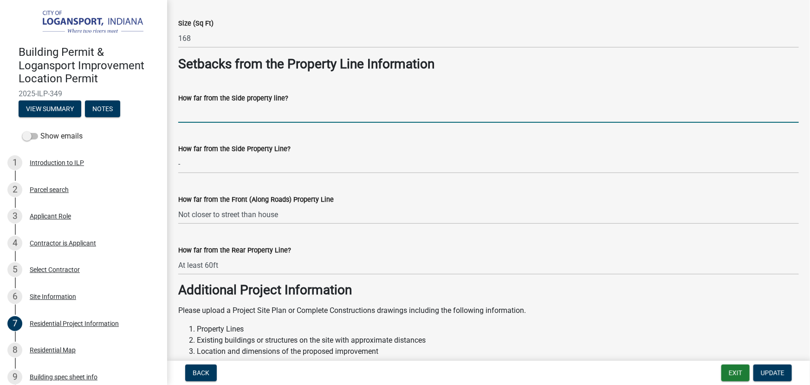
click at [209, 108] on input "How far from the Side property line?" at bounding box center [488, 113] width 621 height 19
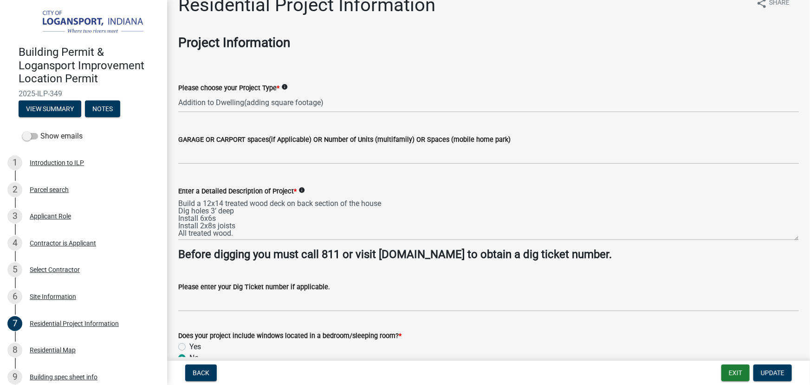
scroll to position [0, 0]
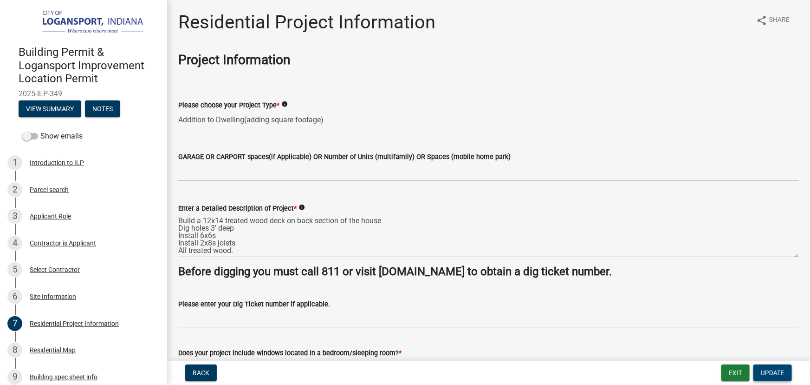
type input "-"
click at [774, 370] on span "Update" at bounding box center [773, 372] width 24 height 7
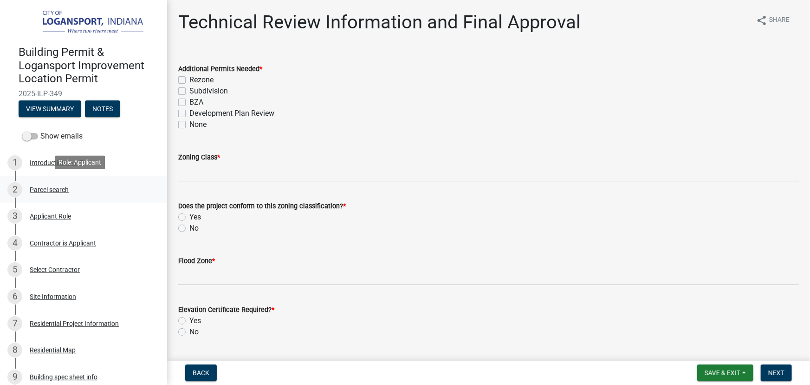
click at [47, 190] on div "Parcel search" at bounding box center [49, 189] width 39 height 7
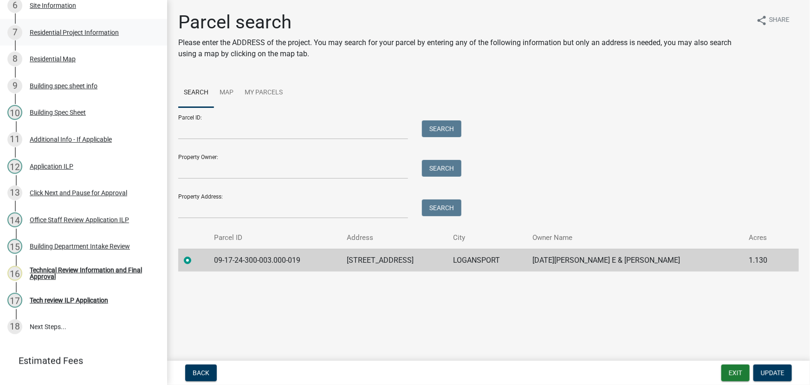
scroll to position [295, 0]
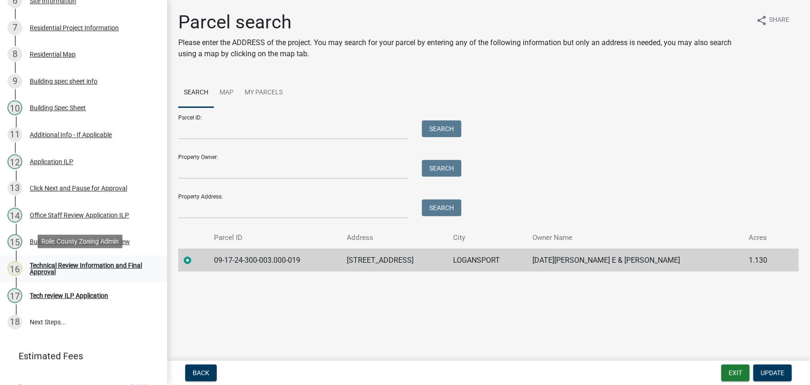
click at [53, 262] on div "Technical Review Information and Final Approval" at bounding box center [91, 268] width 123 height 13
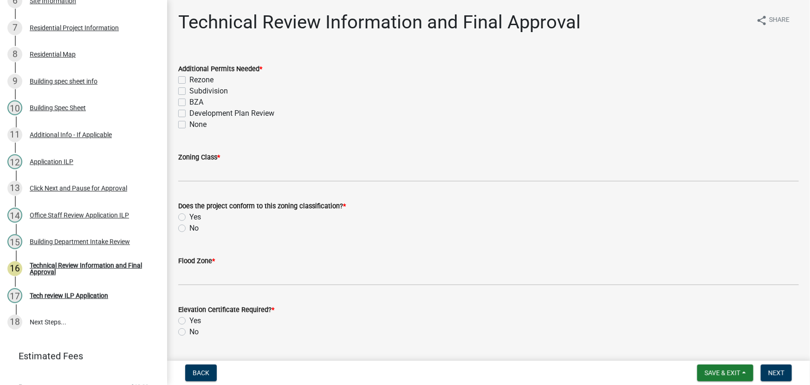
click at [189, 123] on label "None" at bounding box center [197, 124] width 17 height 11
click at [189, 123] on input "None" at bounding box center [192, 122] width 6 height 6
checkbox input "true"
checkbox input "false"
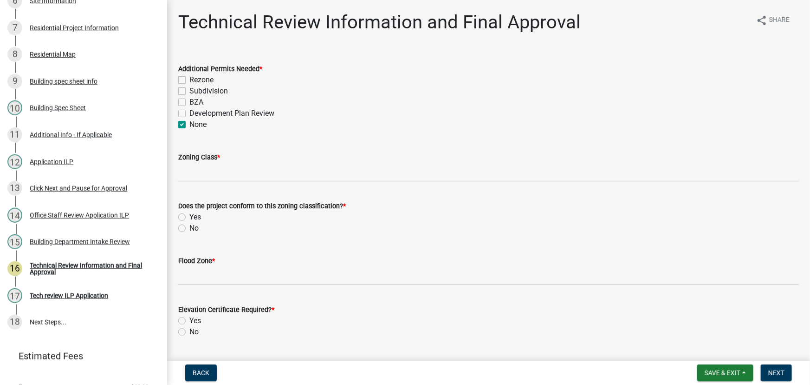
checkbox input "false"
checkbox input "true"
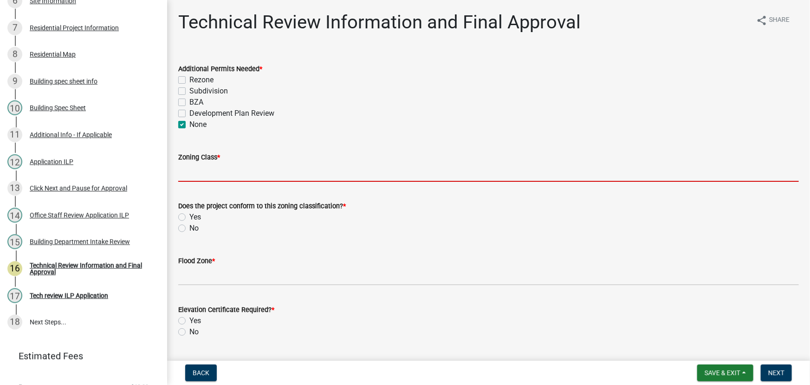
click at [199, 173] on input "Zoning Class *" at bounding box center [488, 172] width 621 height 19
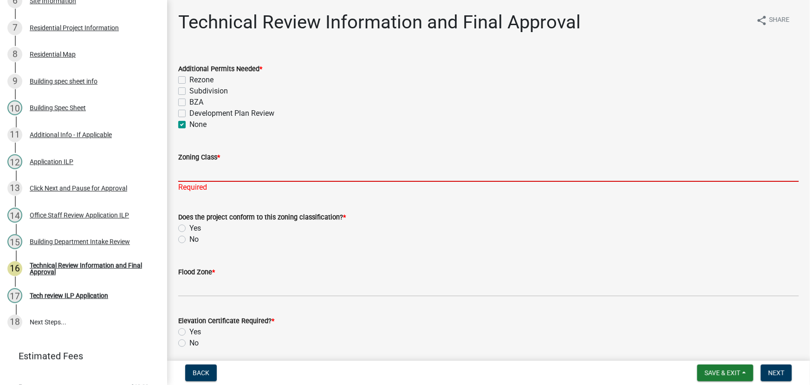
click at [215, 174] on input "Zoning Class *" at bounding box center [488, 172] width 621 height 19
type input "R2"
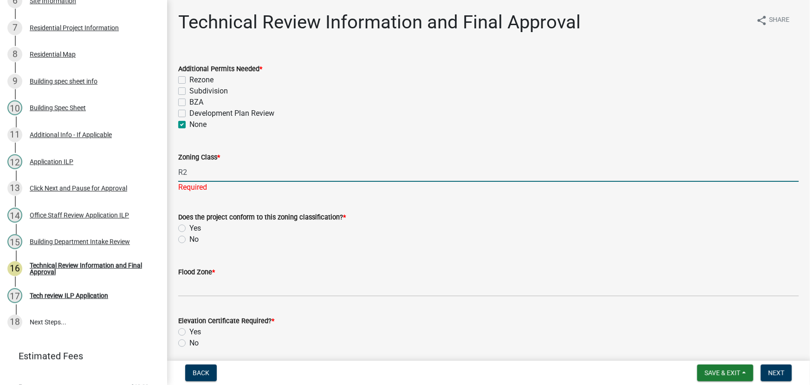
click at [183, 227] on div "Does the project conform to this zoning classification? * Yes No" at bounding box center [488, 227] width 621 height 33
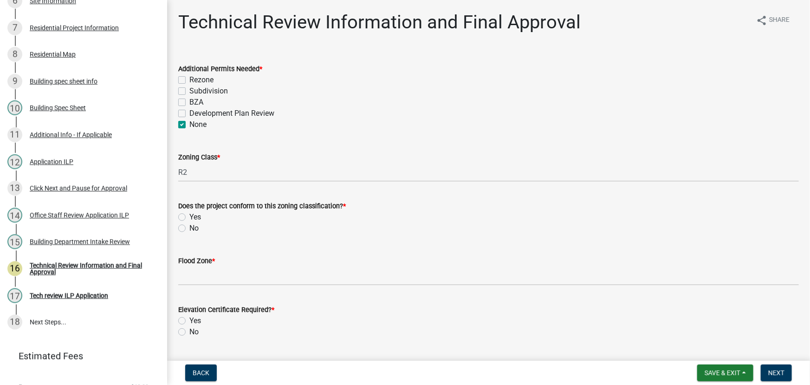
click at [189, 215] on label "Yes" at bounding box center [195, 216] width 12 height 11
click at [189, 215] on input "Yes" at bounding box center [192, 214] width 6 height 6
radio input "true"
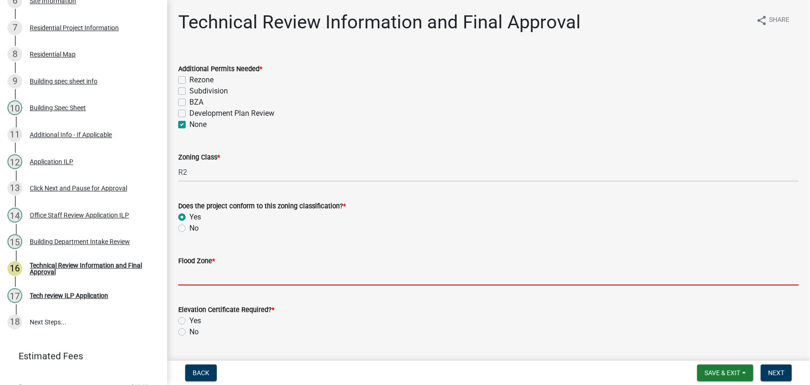
click at [201, 274] on input "Flood Zone *" at bounding box center [488, 275] width 621 height 19
type input "X"
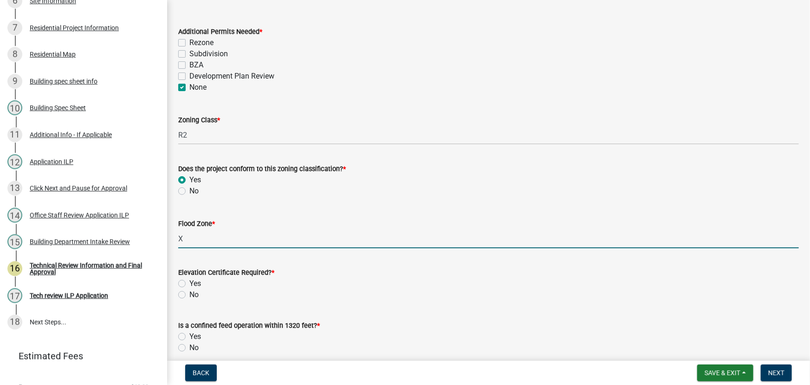
scroll to position [84, 0]
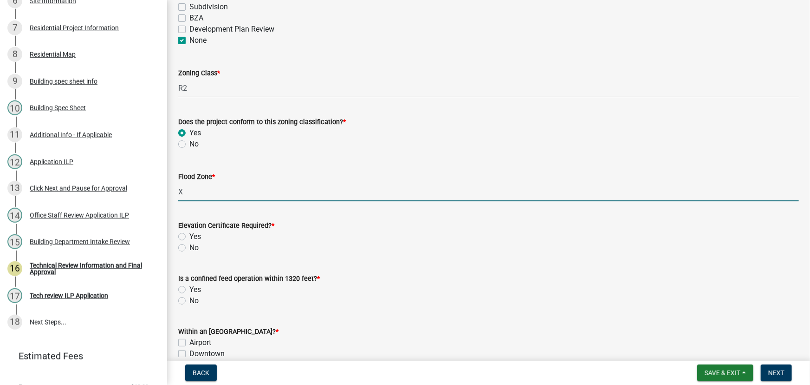
click at [189, 247] on label "No" at bounding box center [193, 247] width 9 height 11
click at [189, 247] on input "No" at bounding box center [192, 245] width 6 height 6
radio input "true"
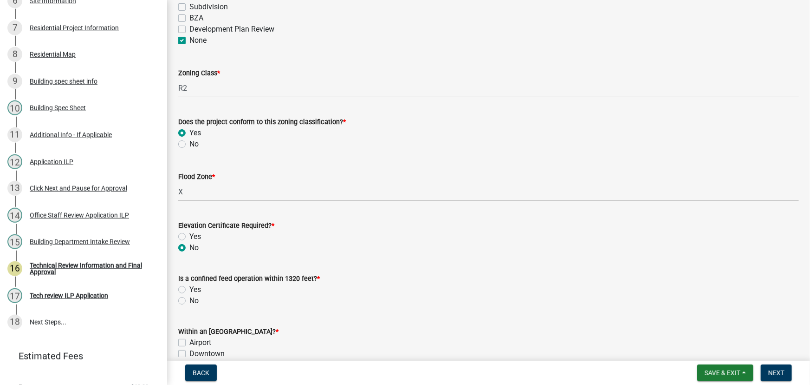
click at [189, 300] on label "No" at bounding box center [193, 300] width 9 height 11
click at [189, 300] on input "No" at bounding box center [192, 298] width 6 height 6
radio input "true"
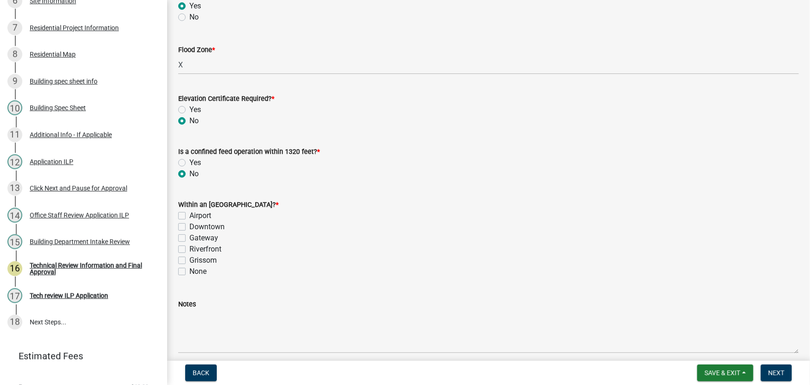
scroll to position [253, 0]
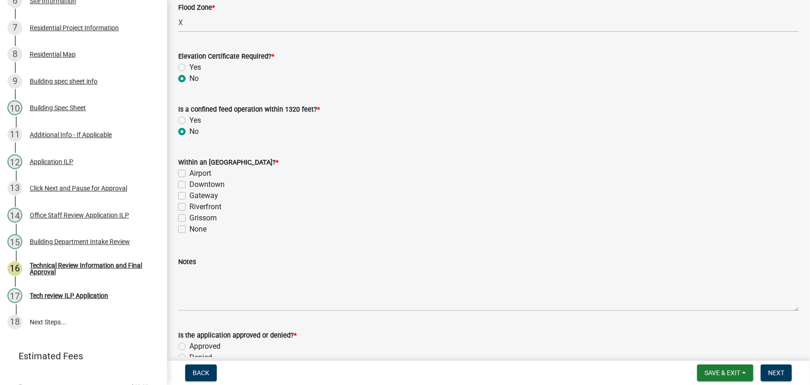
click at [189, 229] on label "None" at bounding box center [197, 228] width 17 height 11
click at [189, 229] on input "None" at bounding box center [192, 226] width 6 height 6
checkbox input "true"
checkbox input "false"
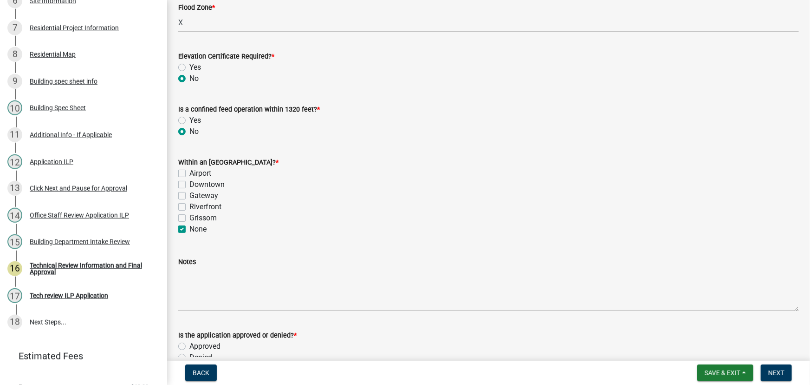
checkbox input "false"
checkbox input "true"
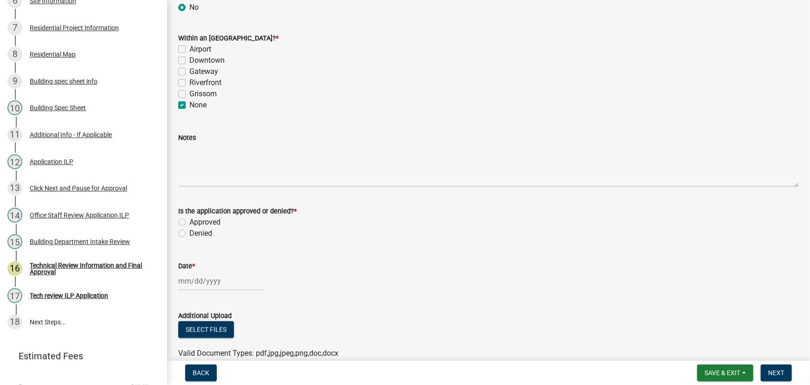
scroll to position [380, 0]
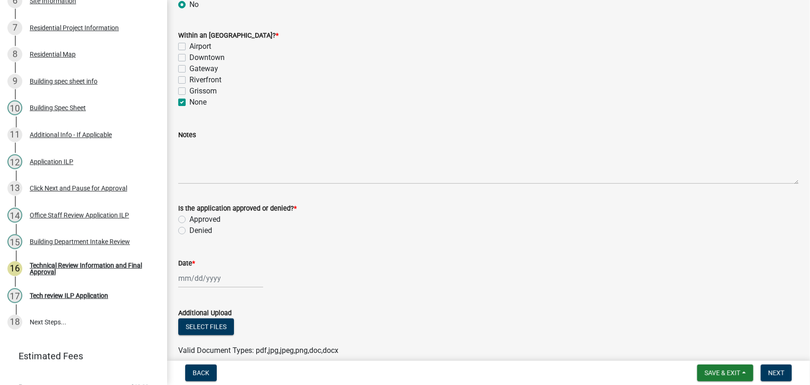
click at [189, 219] on label "Approved" at bounding box center [204, 219] width 31 height 11
click at [189, 219] on input "Approved" at bounding box center [192, 217] width 6 height 6
radio input "true"
select select "10"
select select "2025"
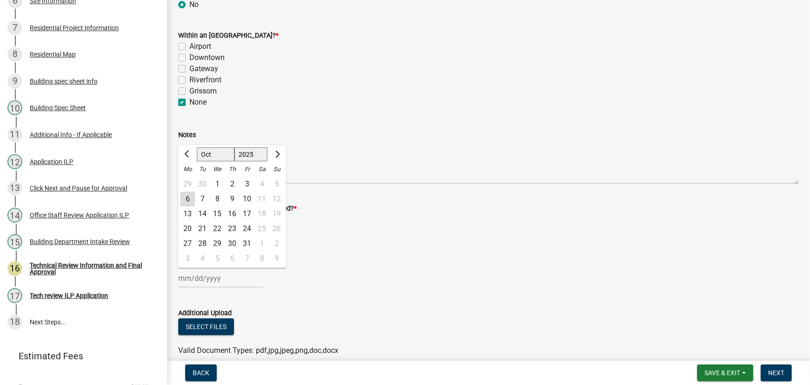
click at [201, 279] on div "[PERSON_NAME] Feb Mar Apr [PERSON_NAME][DATE] Oct Nov [DATE] 1526 1527 1528 152…" at bounding box center [220, 277] width 85 height 19
click at [186, 198] on div "6" at bounding box center [187, 198] width 15 height 15
type input "[DATE]"
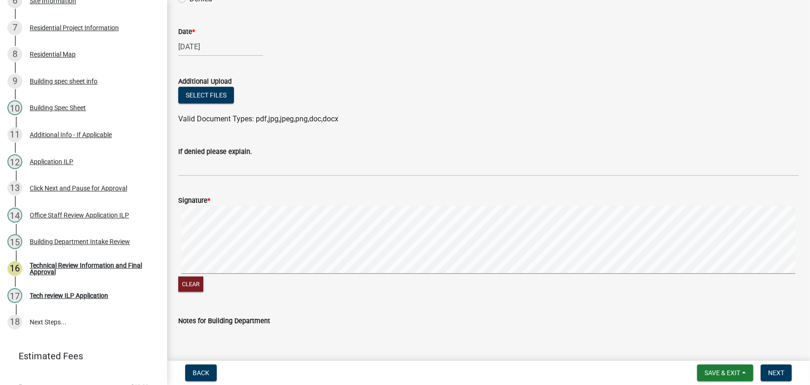
scroll to position [633, 0]
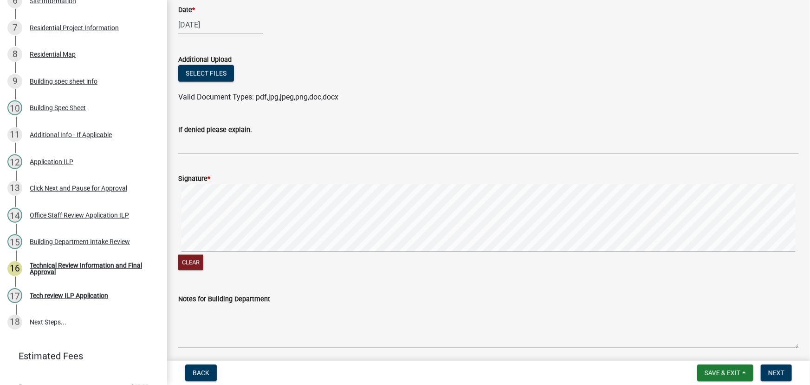
click at [359, 257] on div "Clear" at bounding box center [488, 228] width 621 height 88
click at [777, 373] on span "Next" at bounding box center [777, 372] width 16 height 7
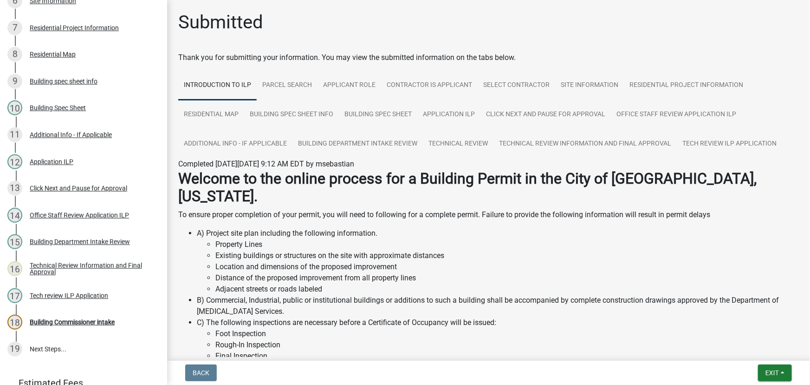
scroll to position [322, 0]
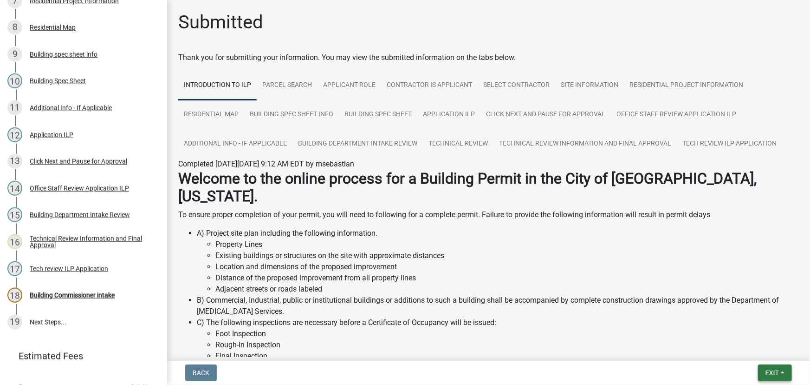
click at [779, 372] on span "Exit" at bounding box center [772, 372] width 13 height 7
click at [754, 346] on button "Save & Exit" at bounding box center [755, 348] width 74 height 22
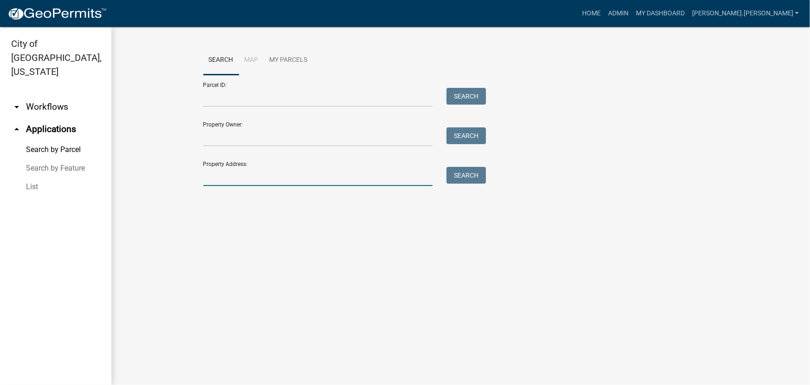
click at [252, 177] on input "Property Address:" at bounding box center [318, 176] width 230 height 19
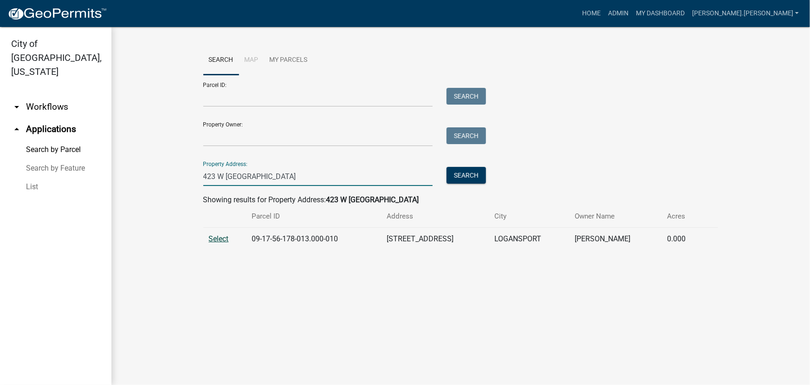
type input "423 W [GEOGRAPHIC_DATA]"
click at [219, 241] on span "Select" at bounding box center [219, 238] width 20 height 9
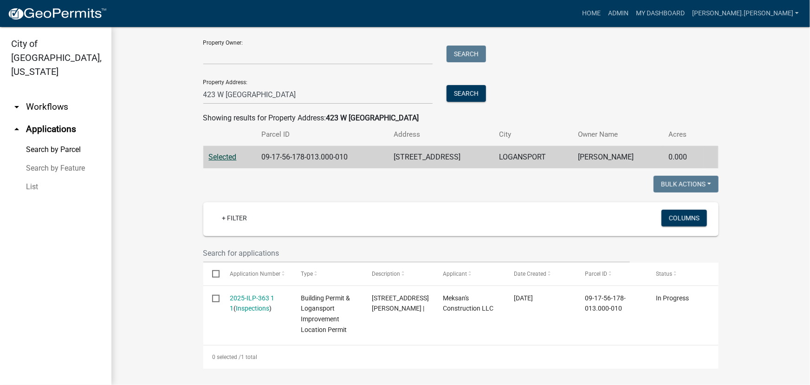
scroll to position [84, 0]
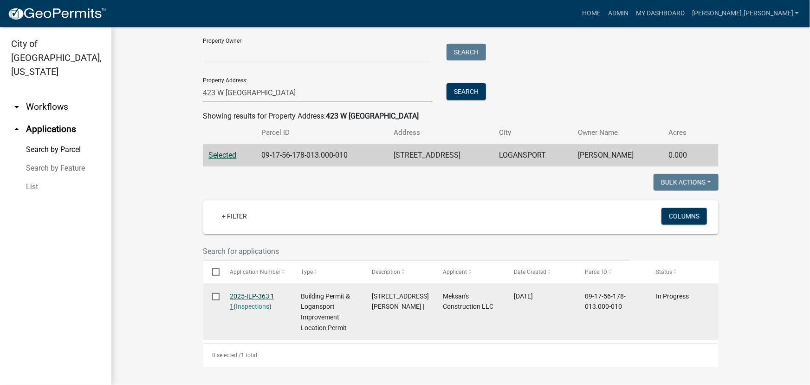
click at [253, 297] on link "2025-ILP-363 1 1" at bounding box center [252, 301] width 45 height 18
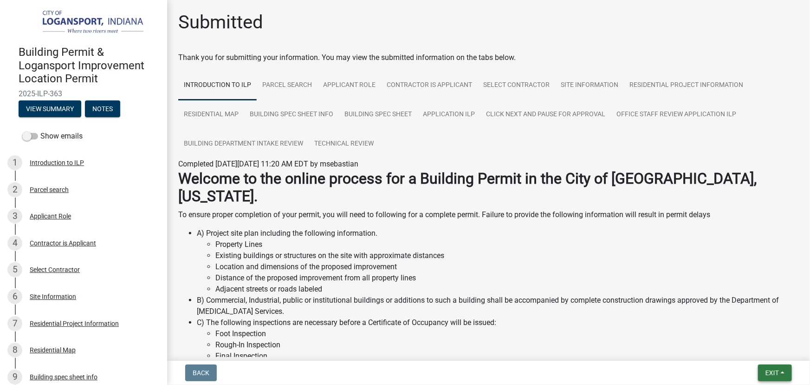
click at [780, 372] on button "Exit" at bounding box center [775, 372] width 34 height 17
click at [754, 352] on button "Save & Exit" at bounding box center [755, 348] width 74 height 22
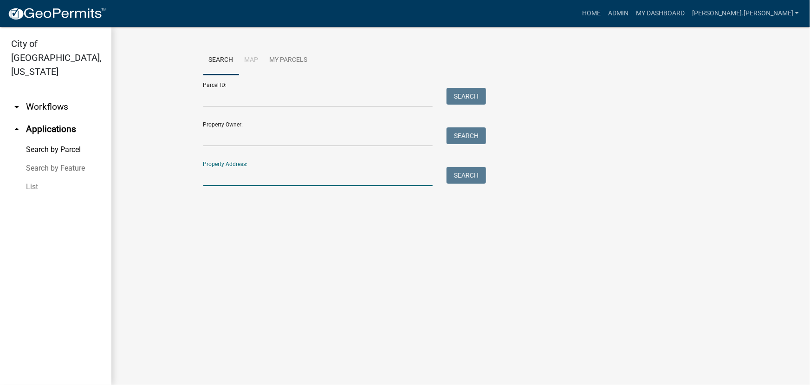
click at [251, 178] on input "Property Address:" at bounding box center [318, 176] width 230 height 19
click at [246, 176] on input "Property Address:" at bounding box center [318, 176] width 230 height 19
type input "2"
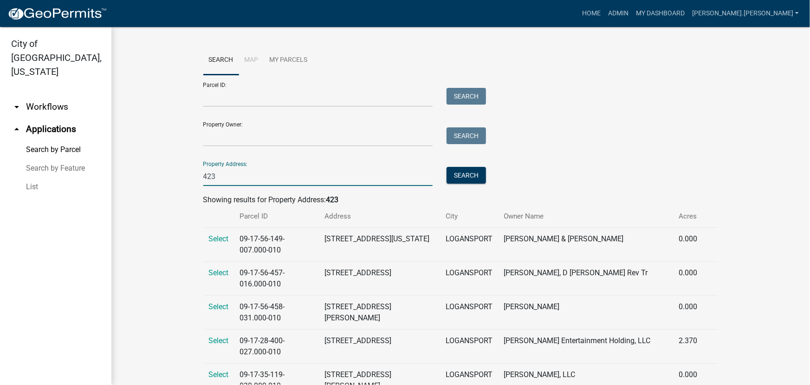
type input "423 W [GEOGRAPHIC_DATA]"
click at [469, 167] on button "Search" at bounding box center [466, 175] width 39 height 17
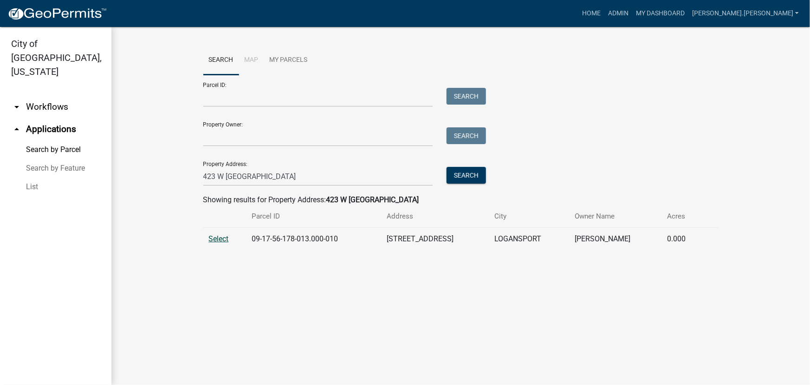
click at [213, 241] on span "Select" at bounding box center [219, 238] width 20 height 9
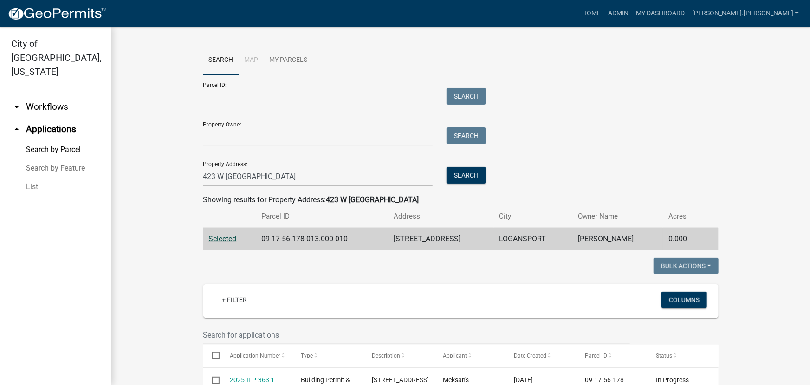
scroll to position [84, 0]
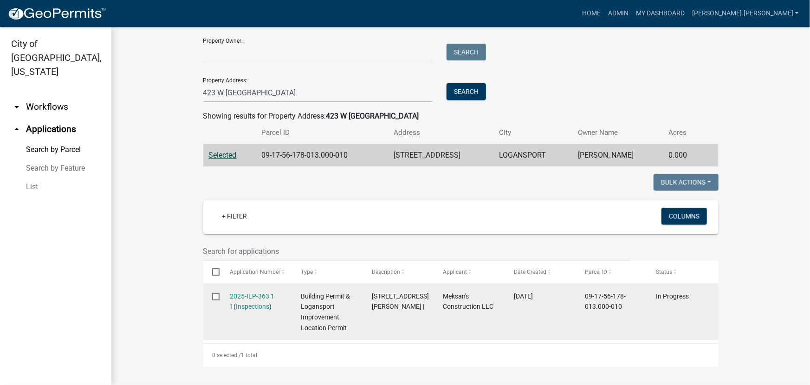
click at [247, 288] on datatable-body-cell "2025-ILP-363 1 1 ( Inspections )" at bounding box center [256, 312] width 71 height 56
click at [248, 294] on link "2025-ILP-363 1 1" at bounding box center [252, 301] width 45 height 18
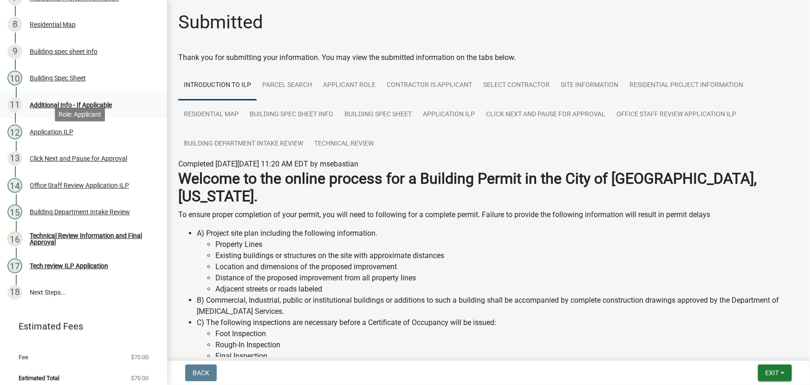
scroll to position [331, 0]
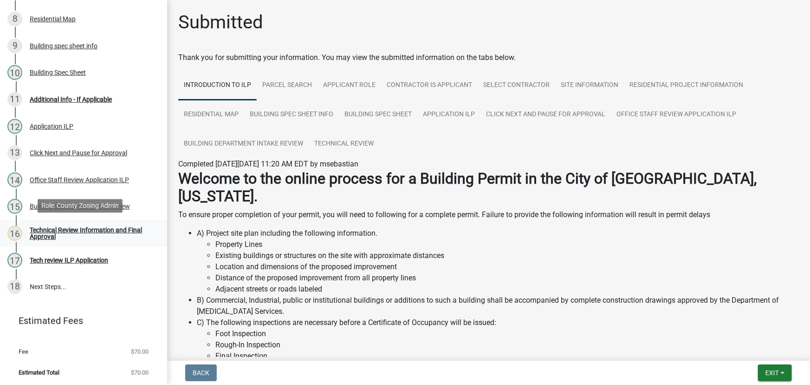
click at [55, 231] on div "Technical Review Information and Final Approval" at bounding box center [91, 233] width 123 height 13
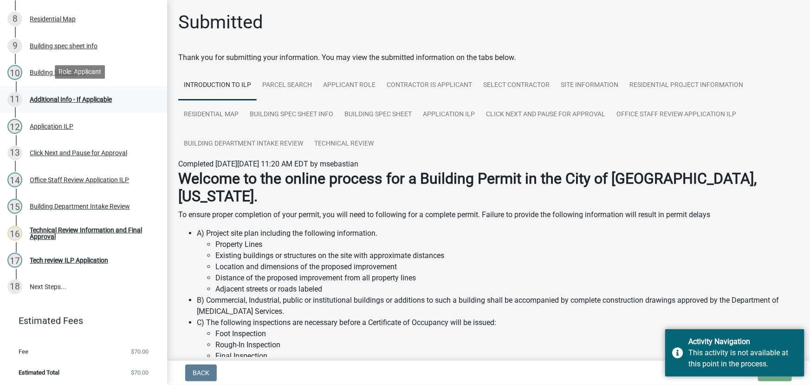
click at [57, 98] on div "Additional Info - If Applicable" at bounding box center [71, 99] width 82 height 7
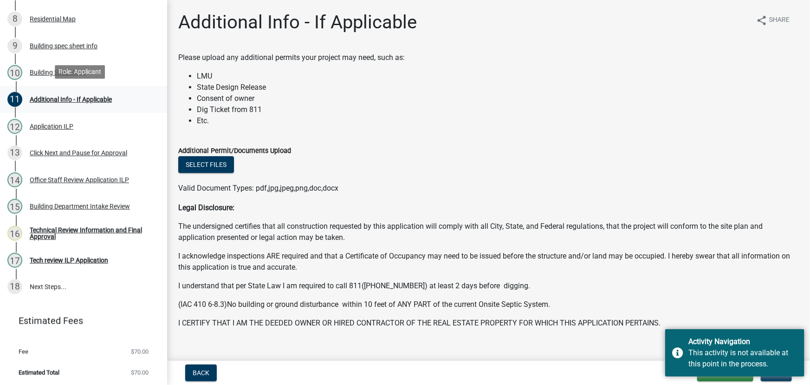
click at [42, 98] on div "Additional Info - If Applicable" at bounding box center [71, 99] width 82 height 7
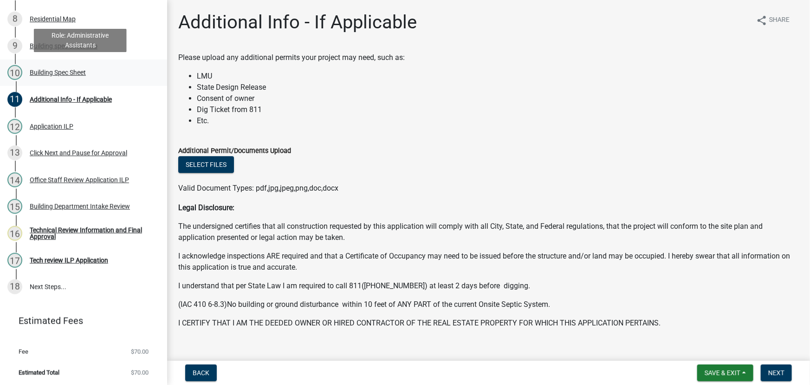
click at [37, 69] on div "Building Spec Sheet" at bounding box center [58, 72] width 56 height 7
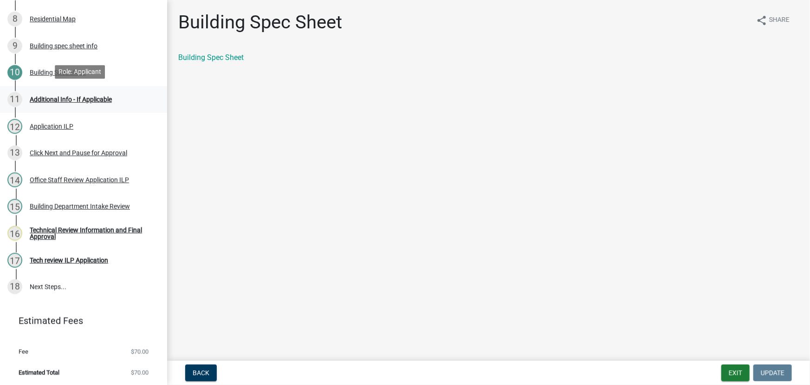
click at [68, 97] on div "Additional Info - If Applicable" at bounding box center [71, 99] width 82 height 7
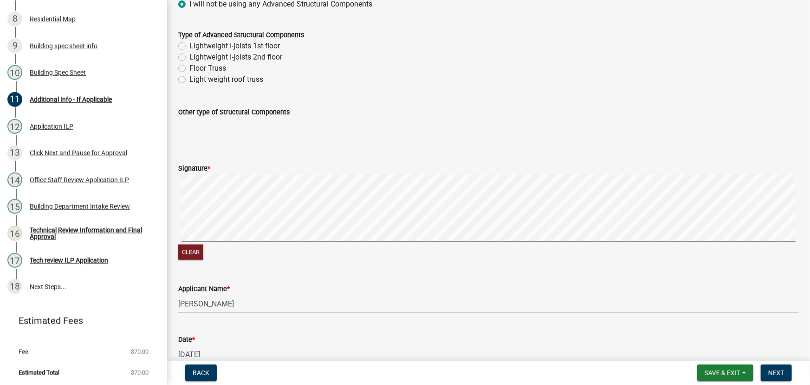
scroll to position [547, 0]
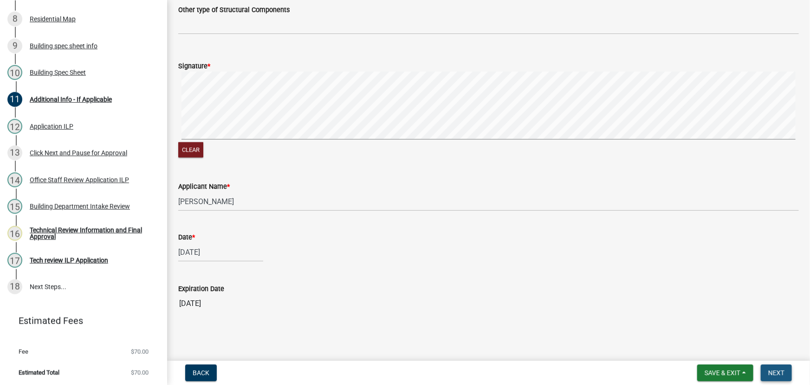
click at [779, 372] on span "Next" at bounding box center [777, 372] width 16 height 7
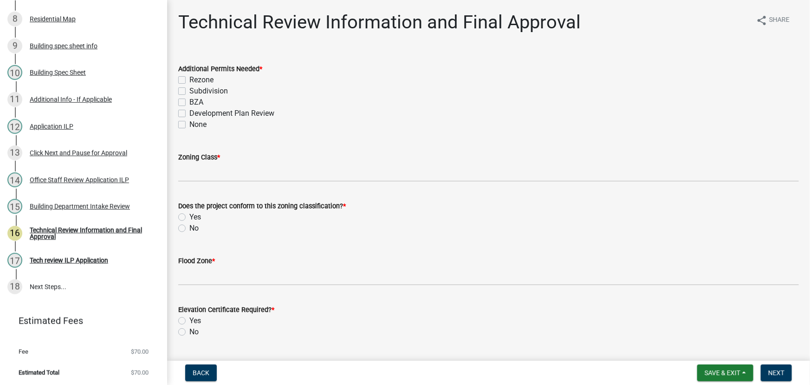
click at [189, 124] on label "None" at bounding box center [197, 124] width 17 height 11
click at [189, 124] on input "None" at bounding box center [192, 122] width 6 height 6
checkbox input "true"
checkbox input "false"
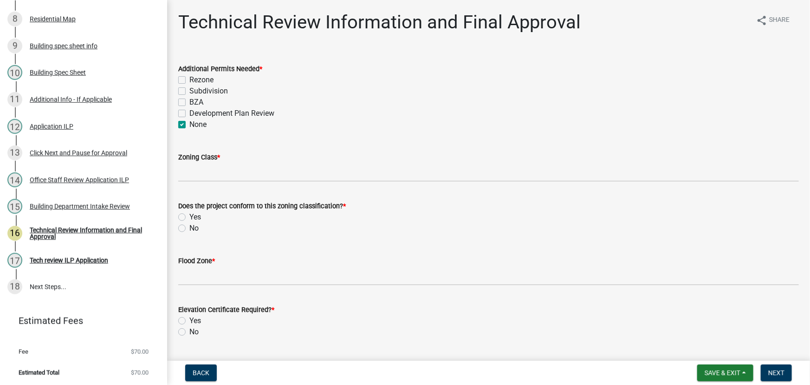
checkbox input "false"
checkbox input "true"
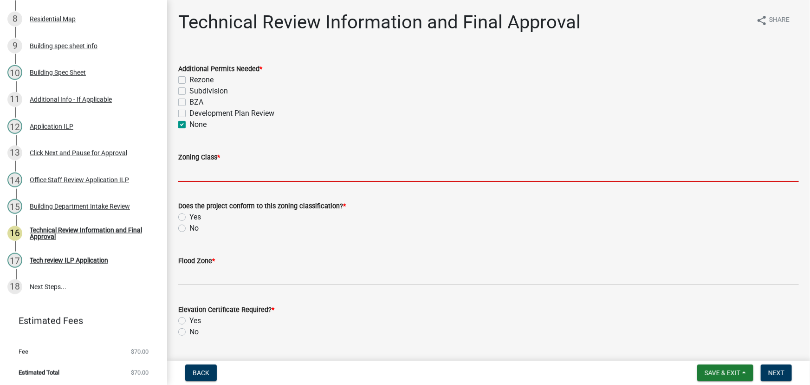
click at [201, 172] on input "Zoning Class *" at bounding box center [488, 172] width 621 height 19
type input "R3"
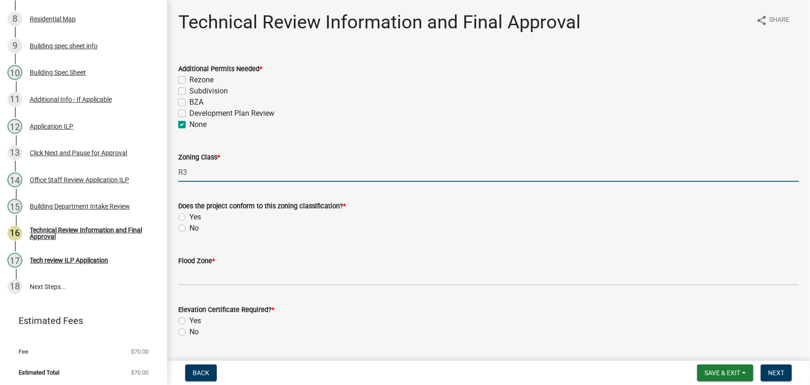
click at [189, 228] on label "No" at bounding box center [193, 227] width 9 height 11
click at [189, 228] on input "No" at bounding box center [192, 225] width 6 height 6
radio input "true"
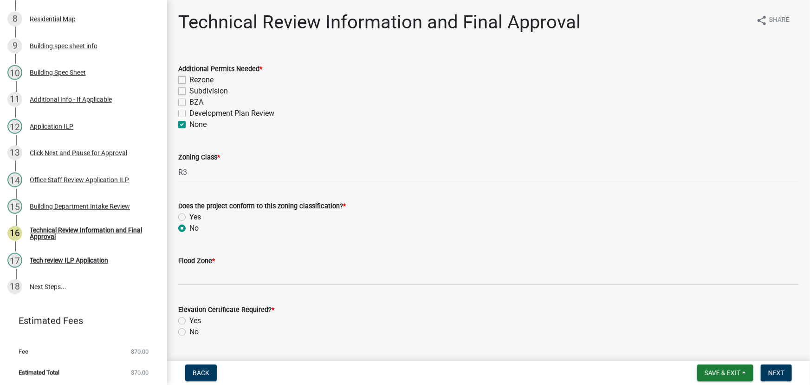
click at [189, 213] on label "Yes" at bounding box center [195, 216] width 12 height 11
click at [189, 213] on input "Yes" at bounding box center [192, 214] width 6 height 6
radio input "true"
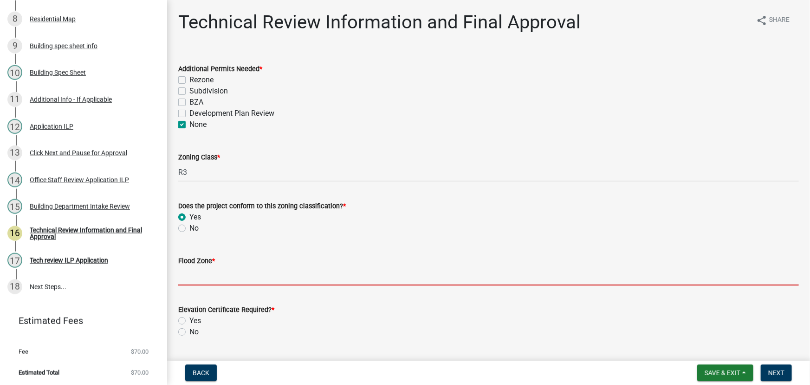
click at [195, 271] on input "Flood Zone *" at bounding box center [488, 275] width 621 height 19
type input ".2% Annual Chance Flood Hazard"
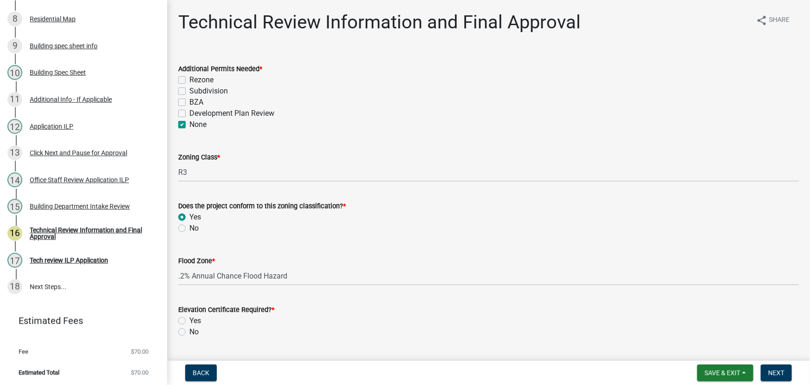
click at [189, 334] on label "No" at bounding box center [193, 331] width 9 height 11
click at [189, 332] on input "No" at bounding box center [192, 329] width 6 height 6
radio input "true"
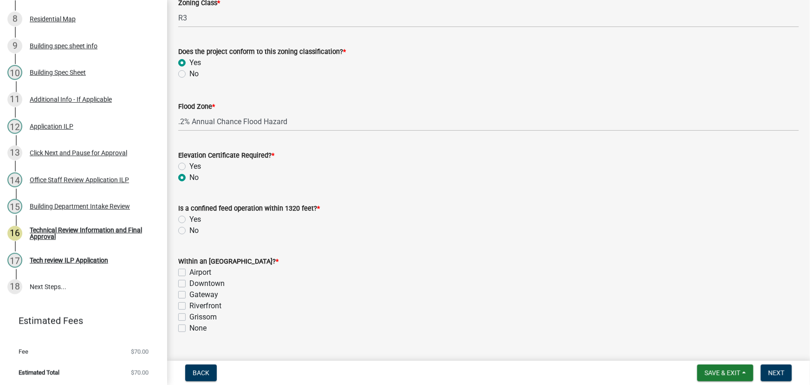
scroll to position [169, 0]
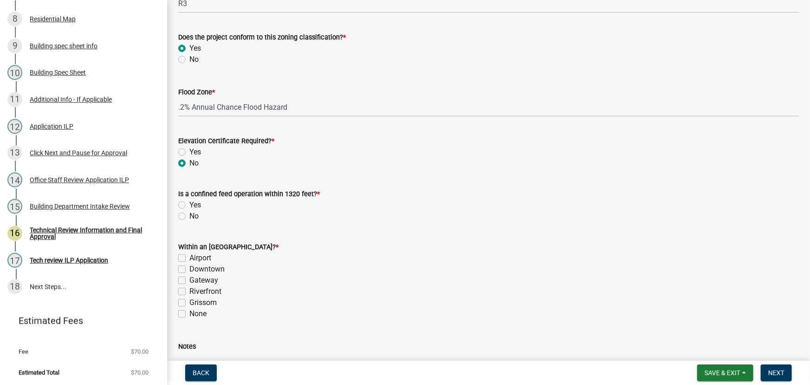
click at [189, 215] on label "No" at bounding box center [193, 215] width 9 height 11
click at [189, 215] on input "No" at bounding box center [192, 213] width 6 height 6
radio input "true"
click at [189, 313] on label "None" at bounding box center [197, 313] width 17 height 11
click at [189, 313] on input "None" at bounding box center [192, 311] width 6 height 6
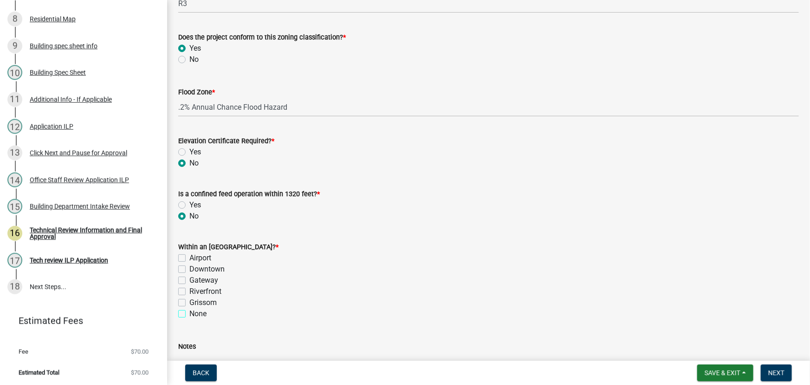
checkbox input "true"
checkbox input "false"
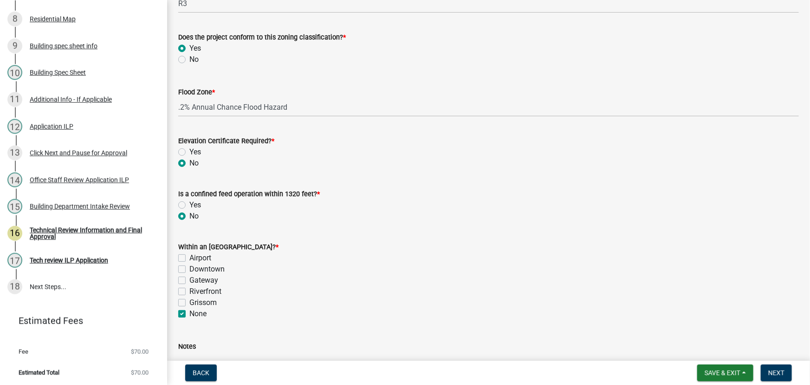
checkbox input "false"
checkbox input "true"
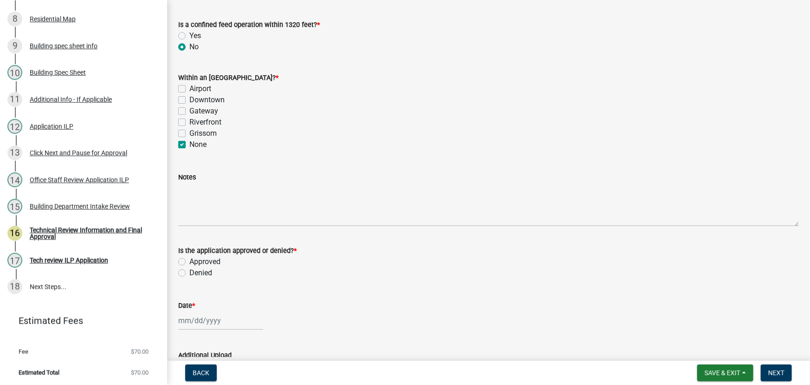
click at [189, 260] on label "Approved" at bounding box center [204, 261] width 31 height 11
click at [189, 260] on input "Approved" at bounding box center [192, 259] width 6 height 6
radio input "true"
click at [202, 324] on div at bounding box center [220, 320] width 85 height 19
select select "10"
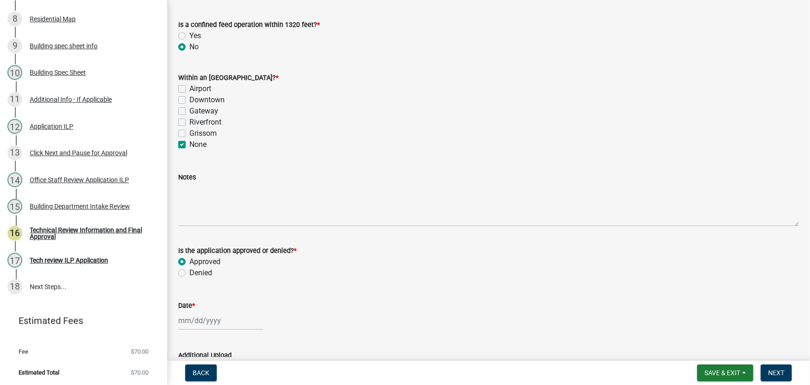
select select "2025"
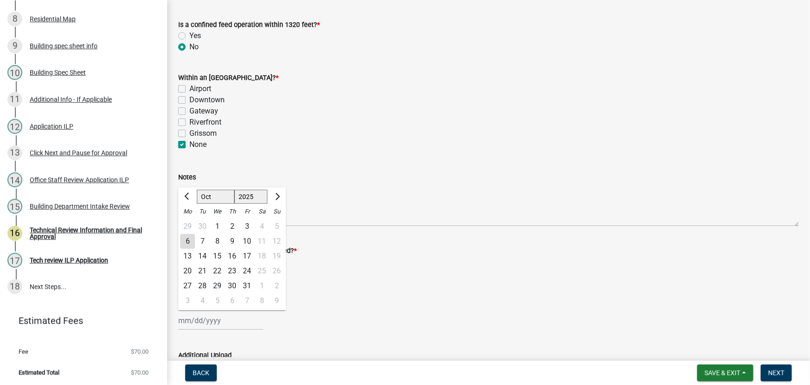
click at [185, 241] on div "6" at bounding box center [187, 241] width 15 height 15
type input "[DATE]"
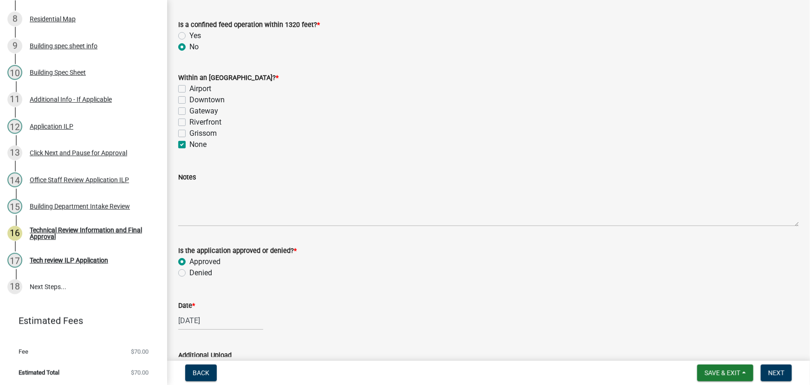
scroll to position [667, 0]
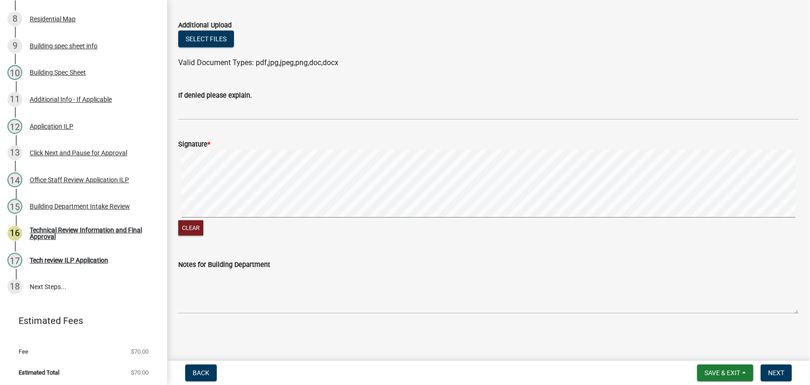
click at [328, 218] on signature-pad at bounding box center [488, 185] width 621 height 71
click at [339, 220] on div "Clear" at bounding box center [488, 194] width 621 height 88
click at [772, 367] on button "Next" at bounding box center [776, 372] width 31 height 17
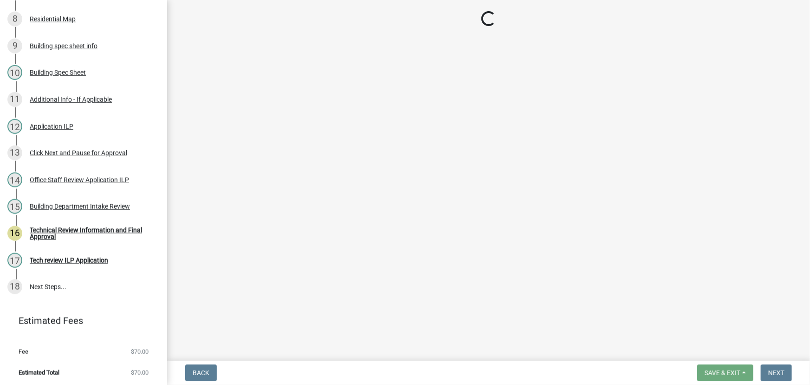
scroll to position [358, 0]
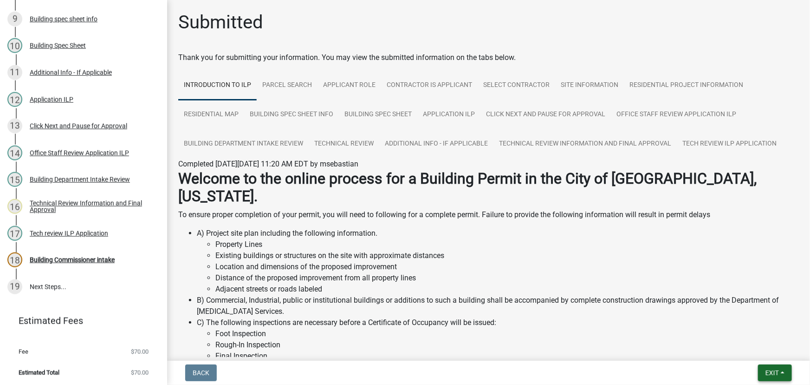
click at [782, 371] on button "Exit" at bounding box center [775, 372] width 34 height 17
click at [747, 346] on button "Save & Exit" at bounding box center [755, 348] width 74 height 22
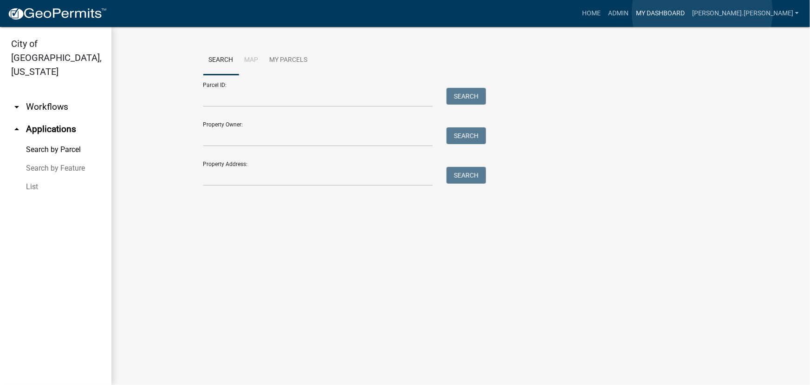
click at [689, 12] on link "My Dashboard" at bounding box center [661, 14] width 56 height 18
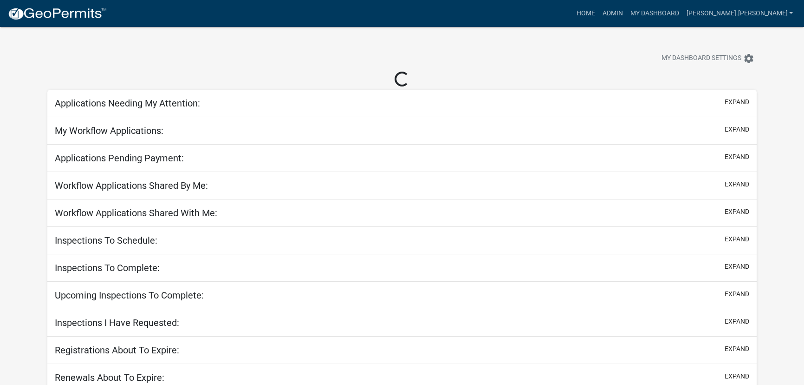
select select "3: 100"
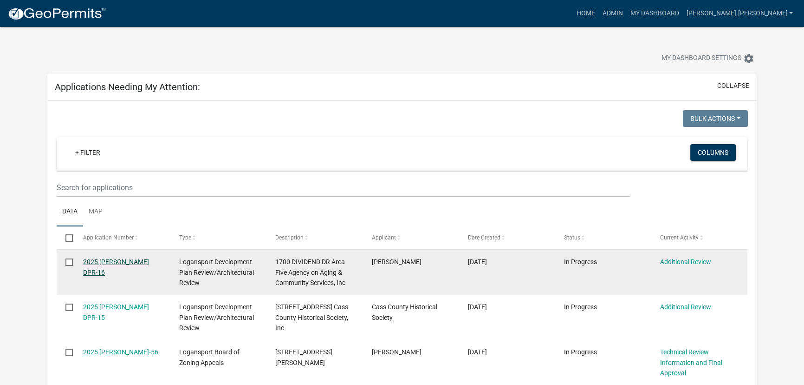
click at [125, 261] on link "2025 [PERSON_NAME] DPR-16" at bounding box center [116, 267] width 66 height 18
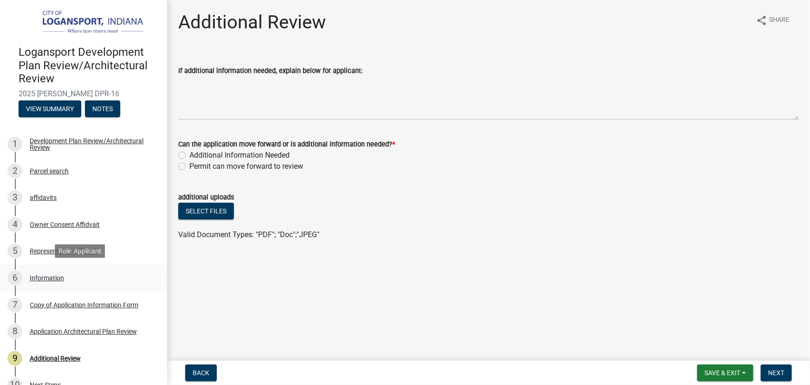
click at [42, 274] on div "Information" at bounding box center [47, 277] width 34 height 7
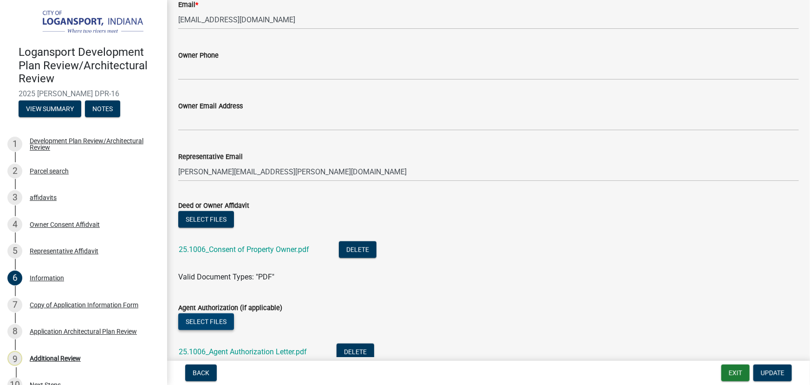
scroll to position [211, 0]
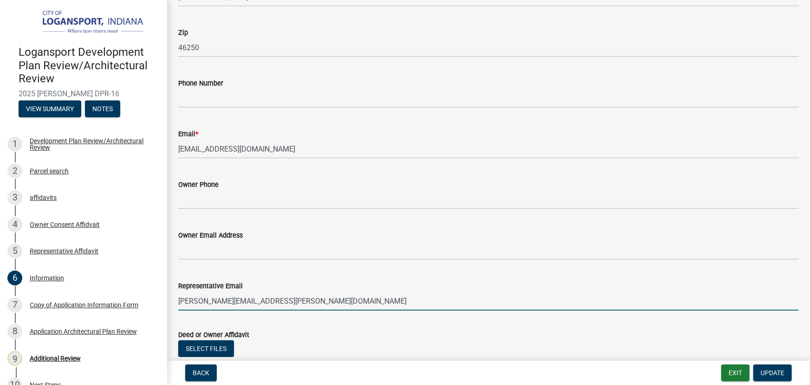
drag, startPoint x: 295, startPoint y: 301, endPoint x: 172, endPoint y: 303, distance: 123.1
click at [172, 303] on div "Representative Email [PERSON_NAME][EMAIL_ADDRESS][PERSON_NAME][DOMAIN_NAME]" at bounding box center [488, 288] width 635 height 43
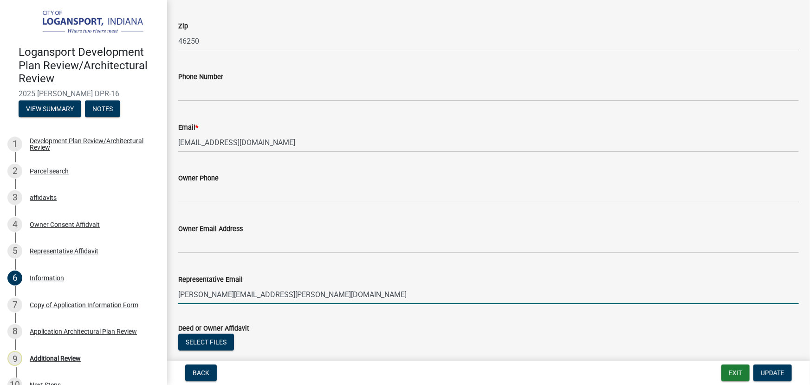
scroll to position [257, 0]
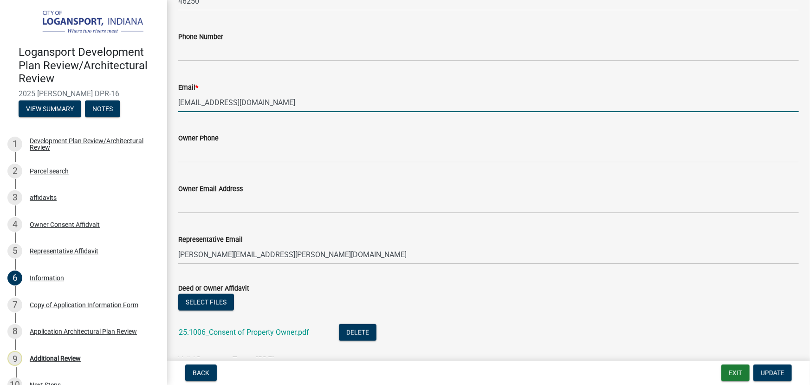
drag, startPoint x: 242, startPoint y: 102, endPoint x: 170, endPoint y: 106, distance: 72.5
click at [172, 105] on div "Email * [EMAIL_ADDRESS][DOMAIN_NAME]" at bounding box center [488, 90] width 635 height 43
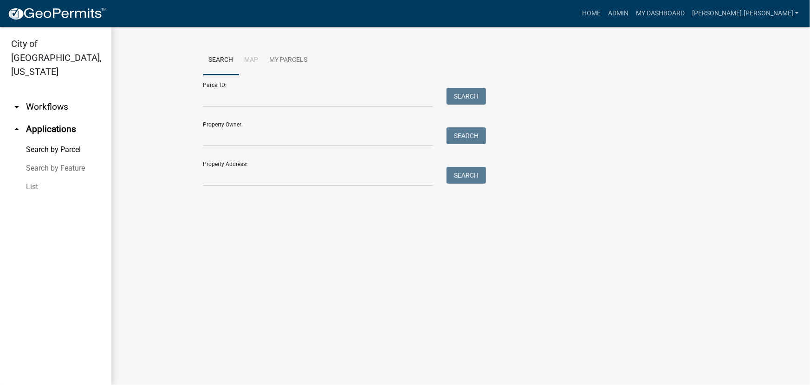
click at [547, 72] on ul "Search Map My Parcels" at bounding box center [460, 60] width 515 height 29
click at [633, 13] on link "Admin" at bounding box center [619, 14] width 28 height 18
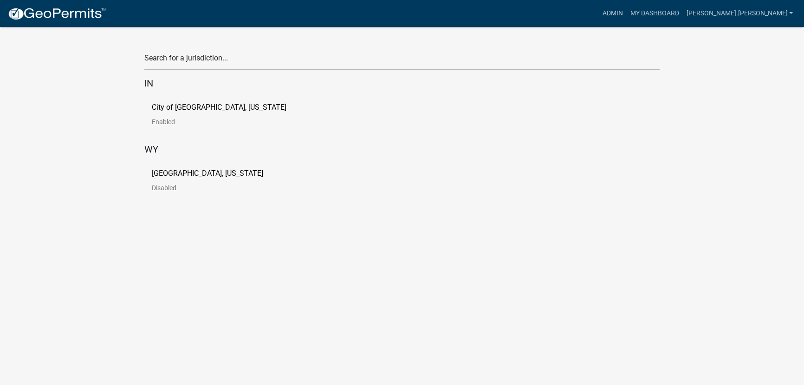
click at [152, 120] on p "Enabled" at bounding box center [227, 121] width 150 height 7
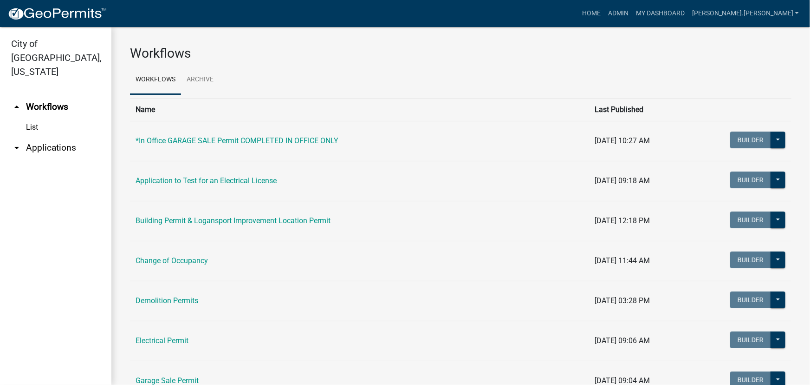
click at [26, 137] on link "arrow_drop_down Applications" at bounding box center [55, 148] width 111 height 22
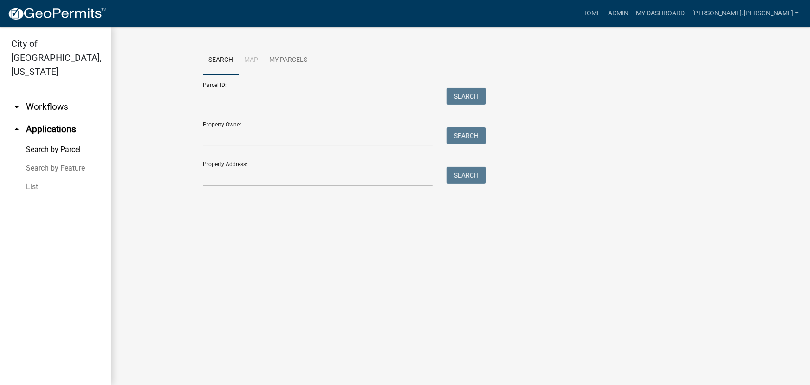
click at [43, 177] on link "List" at bounding box center [55, 186] width 111 height 19
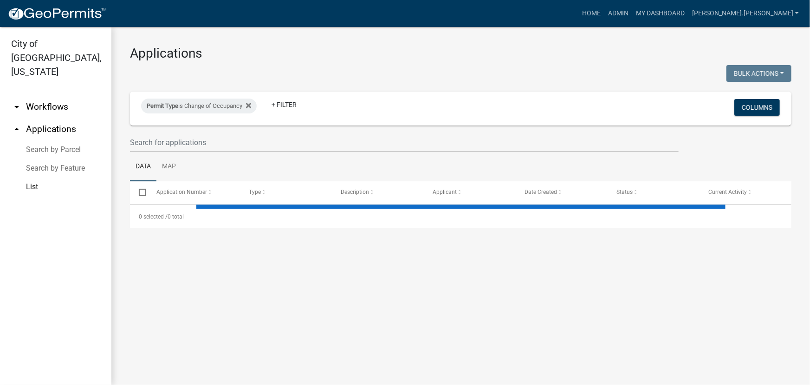
select select "3: 100"
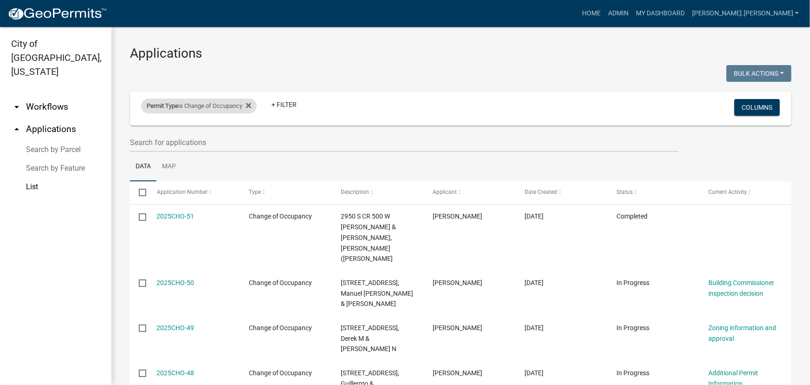
click at [254, 104] on div "Permit Type is Change of Occupancy Remove this filter" at bounding box center [199, 105] width 116 height 15
select select "30785898-e91e-4a05-86c2-4c4b36c5c0be"
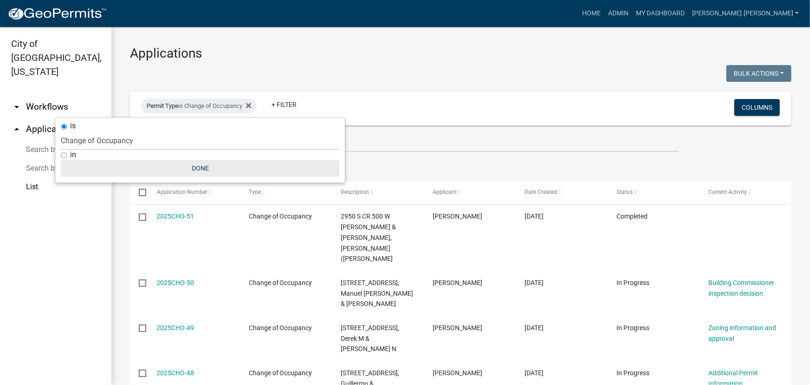
click at [215, 163] on button "Done" at bounding box center [200, 168] width 279 height 17
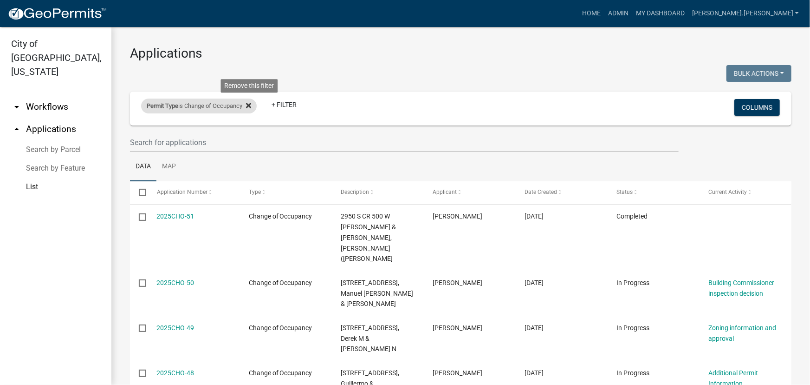
click at [251, 104] on icon at bounding box center [248, 105] width 5 height 5
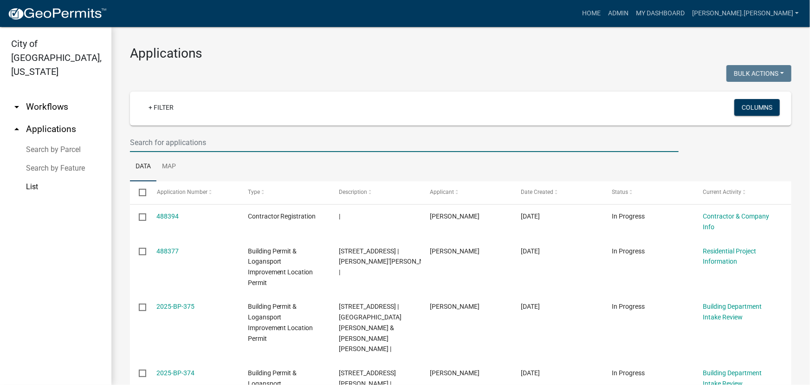
click at [158, 142] on input "text" at bounding box center [404, 142] width 549 height 19
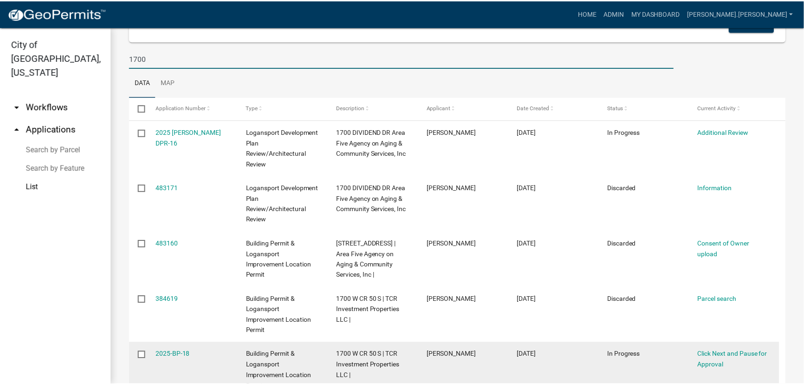
scroll to position [42, 0]
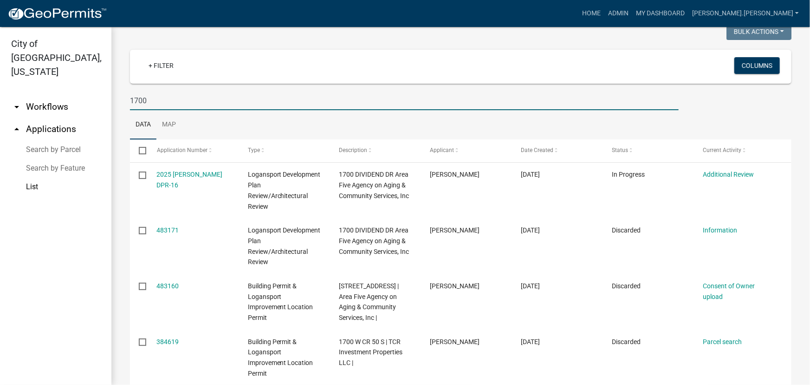
type input "1700"
click at [605, 13] on link "Home" at bounding box center [592, 14] width 26 height 18
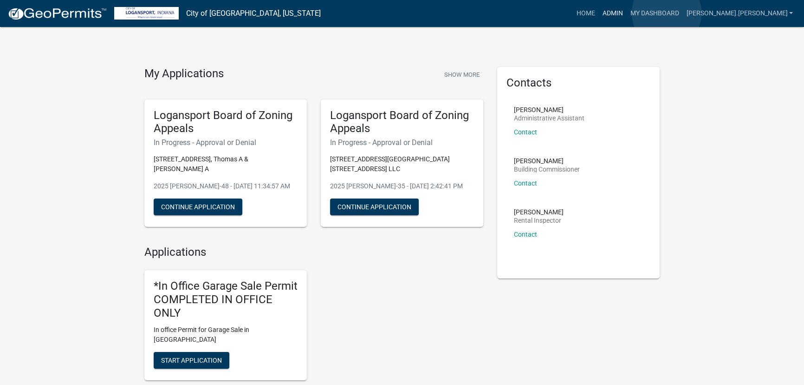
click at [626, 13] on link "Admin" at bounding box center [613, 14] width 28 height 18
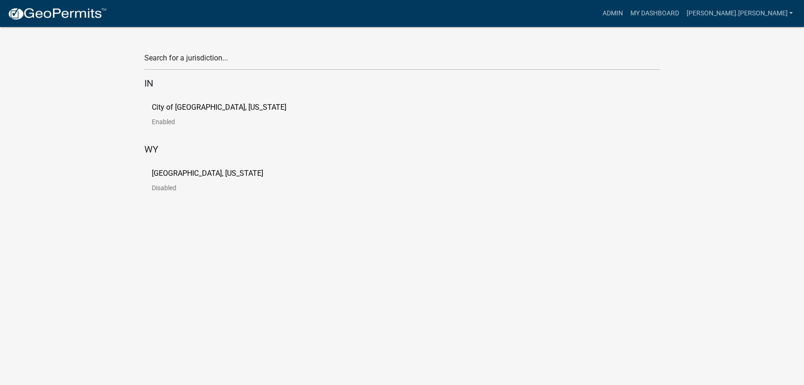
click at [157, 105] on p "City of [GEOGRAPHIC_DATA], [US_STATE]" at bounding box center [219, 107] width 135 height 7
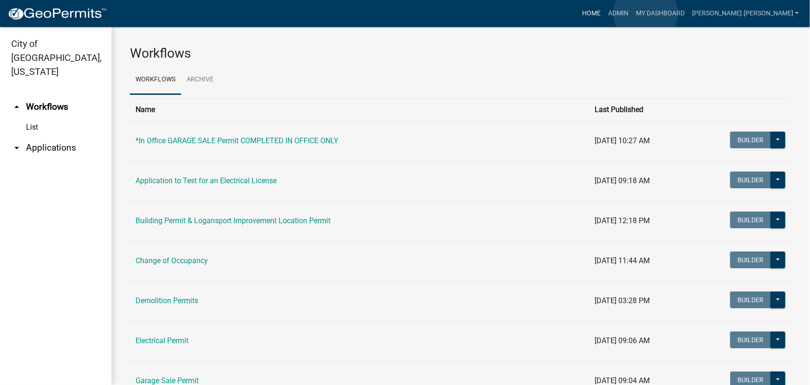
click at [605, 13] on link "Home" at bounding box center [592, 14] width 26 height 18
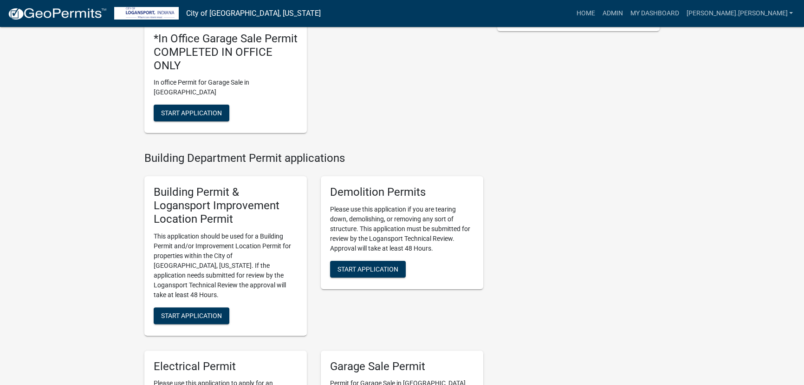
scroll to position [253, 0]
